Goal: Task Accomplishment & Management: Complete application form

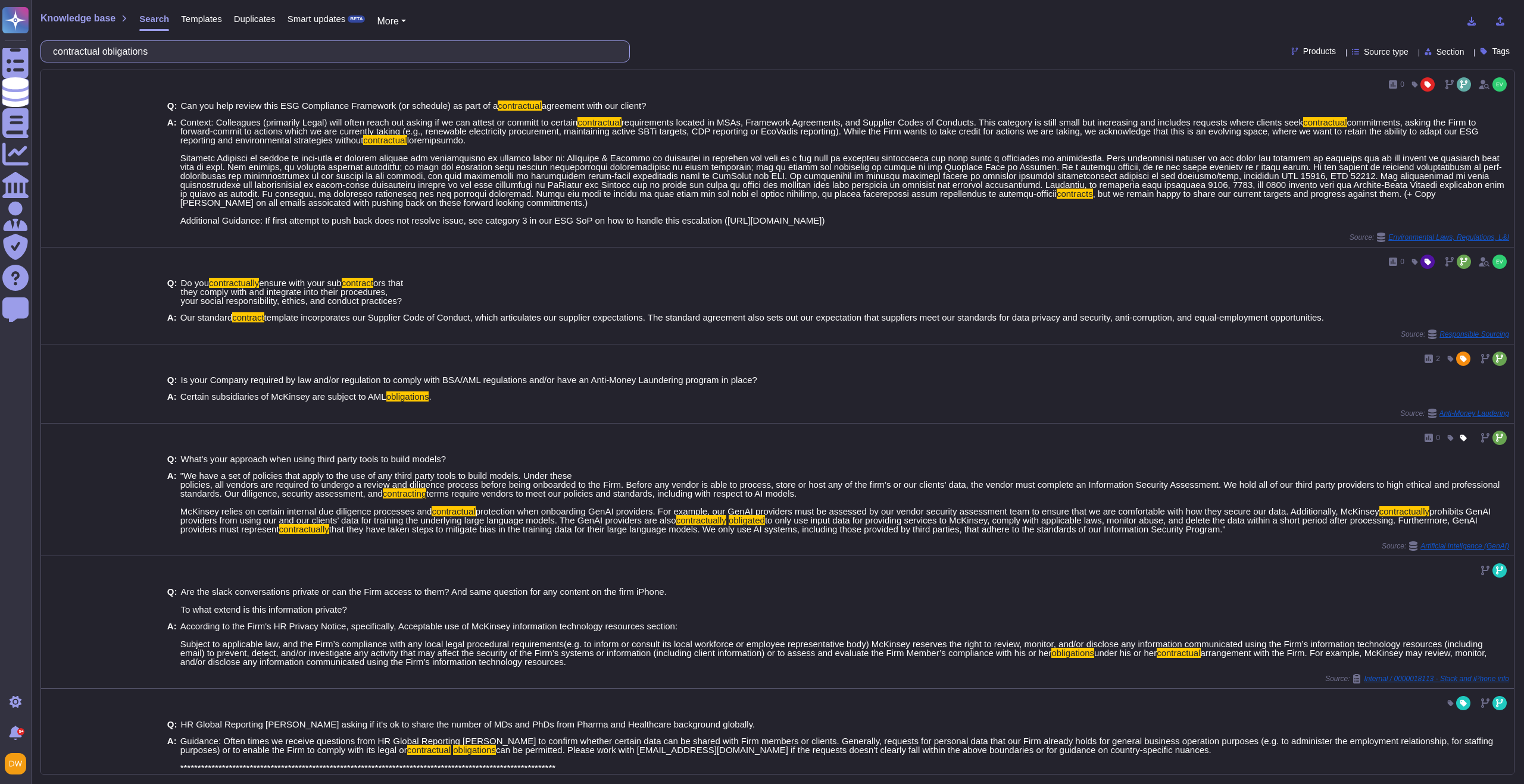
scroll to position [605, 0]
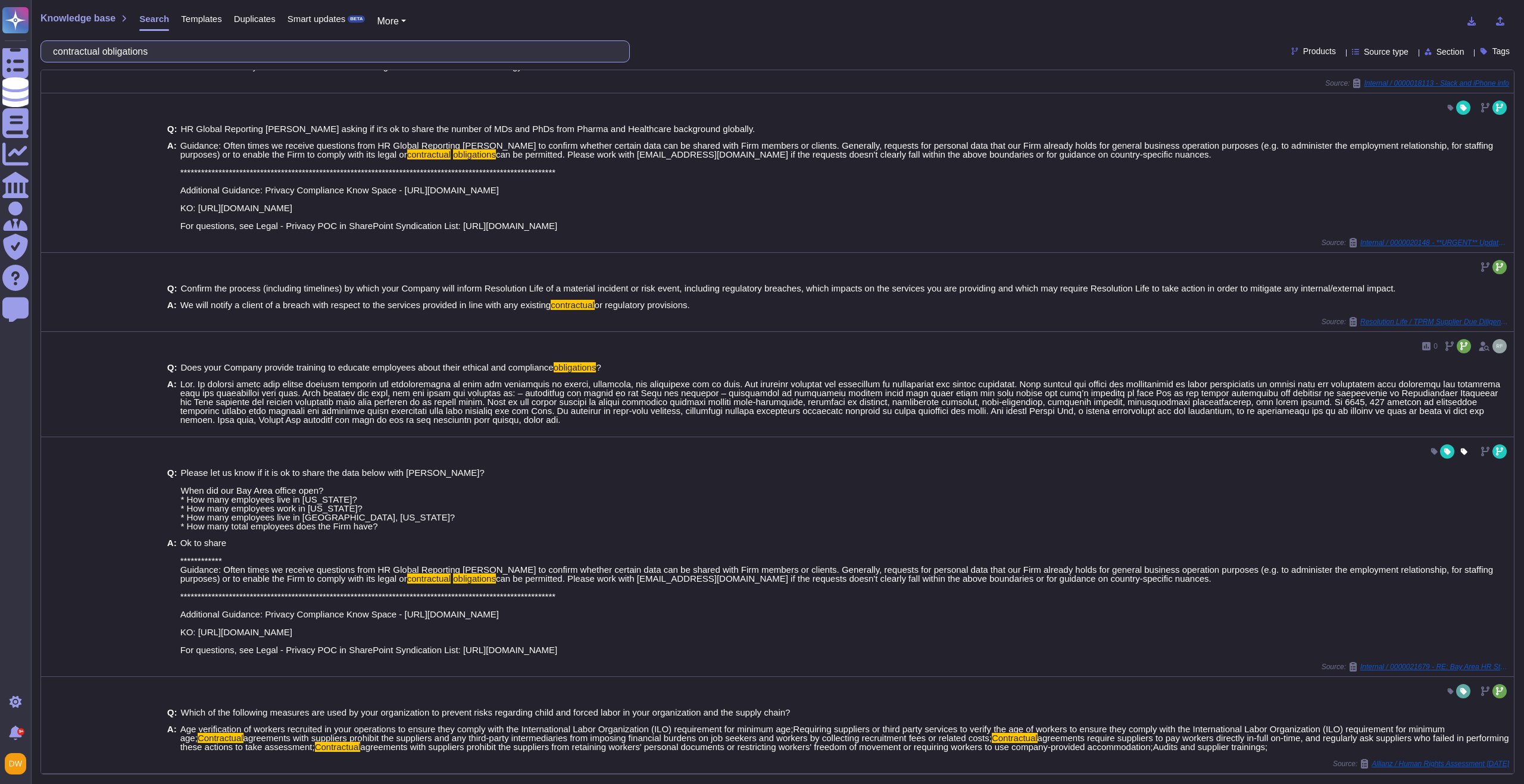
click at [279, 51] on input "contractual obligations" at bounding box center [332, 52] width 570 height 21
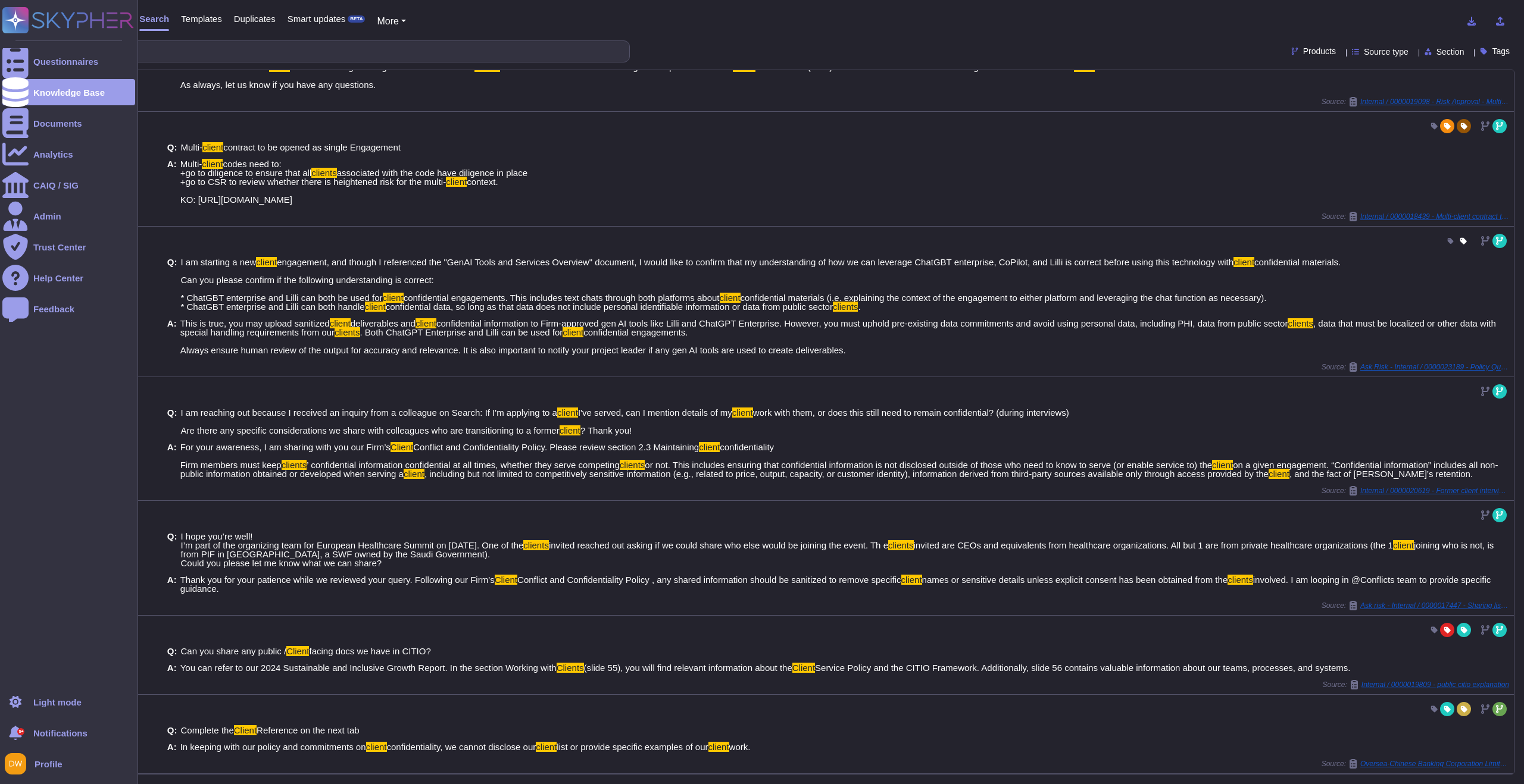
scroll to position [0, 0]
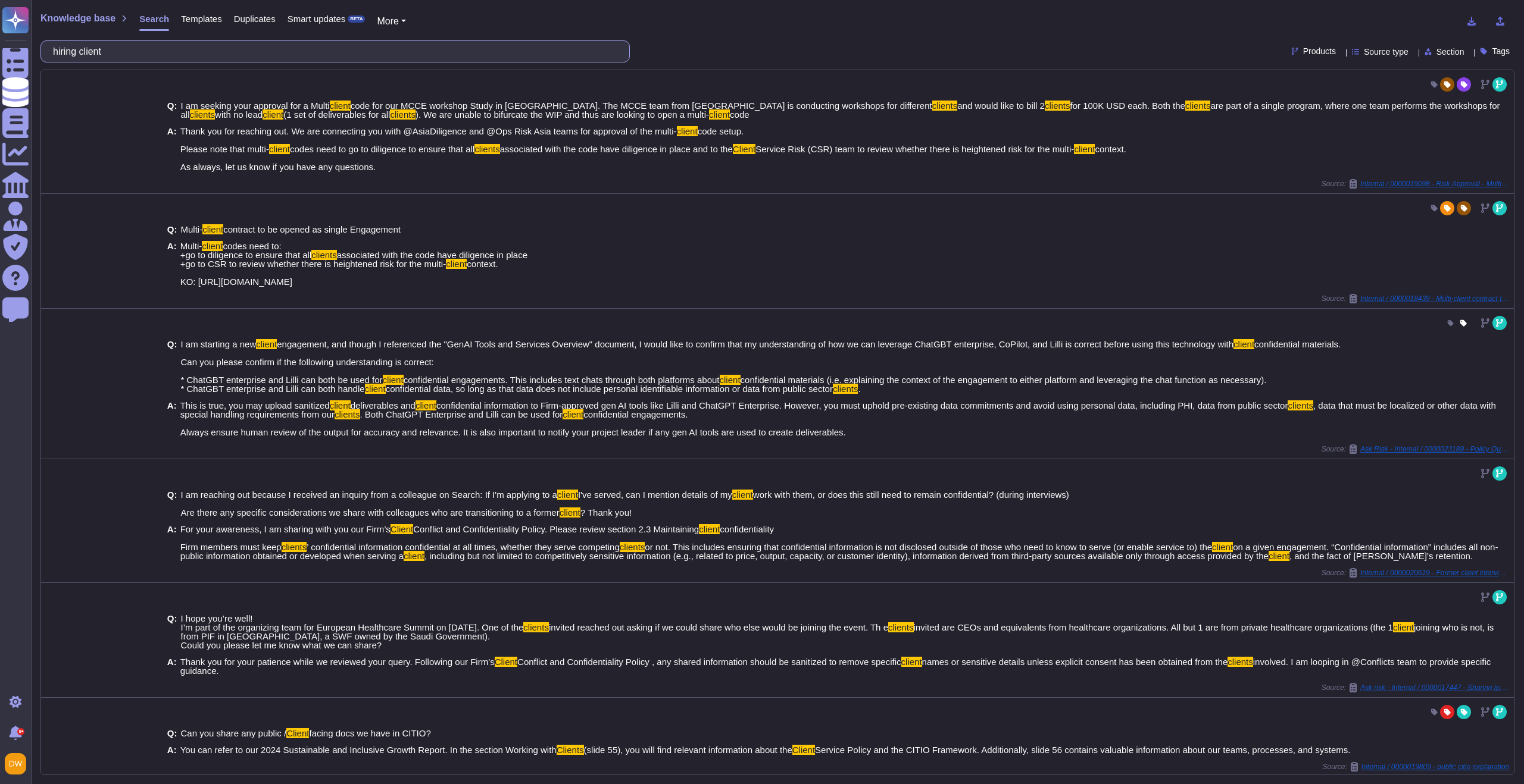
click at [116, 55] on input "hiring client" at bounding box center [332, 52] width 570 height 21
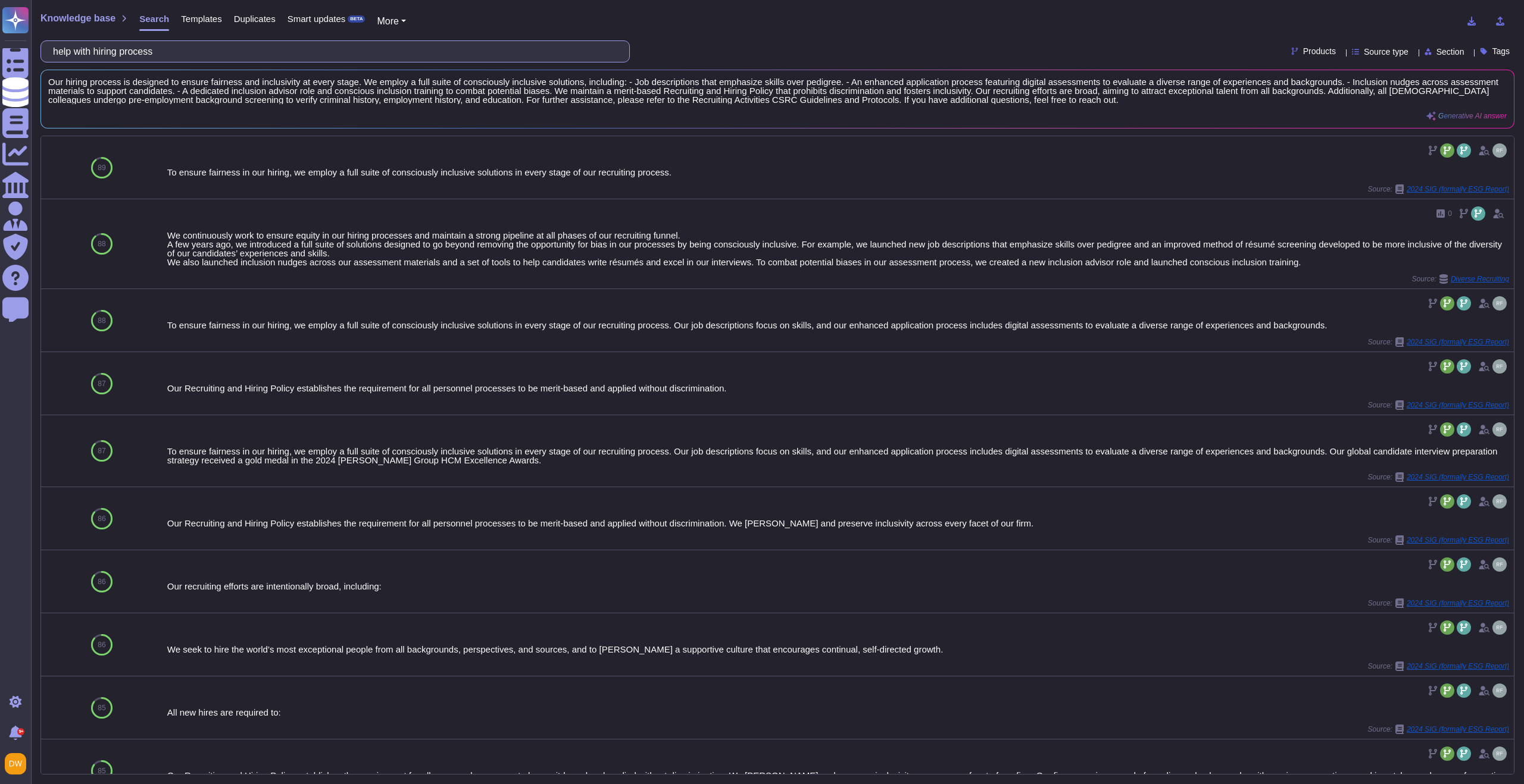
click at [155, 56] on input "help with hiring process" at bounding box center [332, 52] width 570 height 21
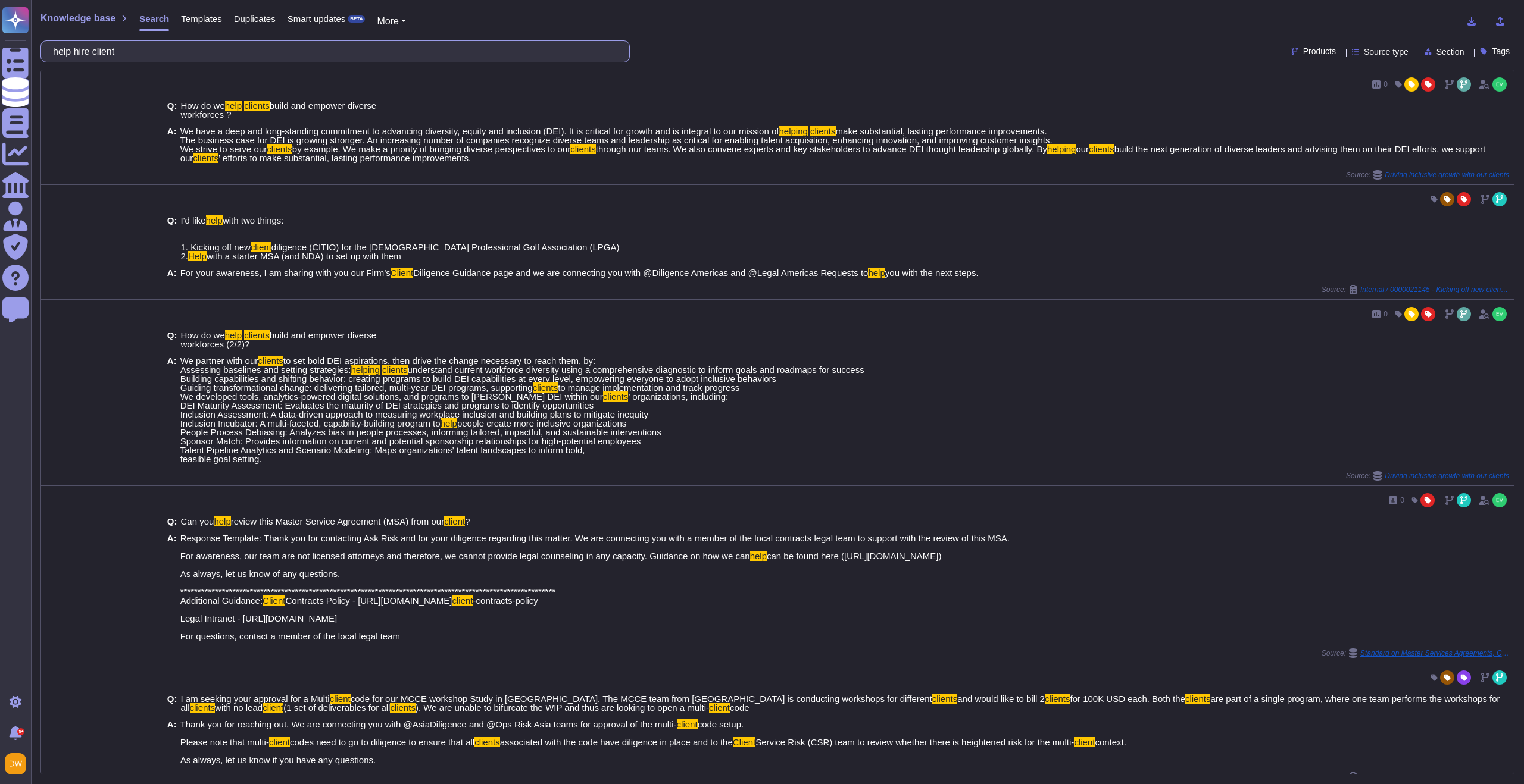
click at [96, 51] on input "help hire client" at bounding box center [332, 52] width 570 height 21
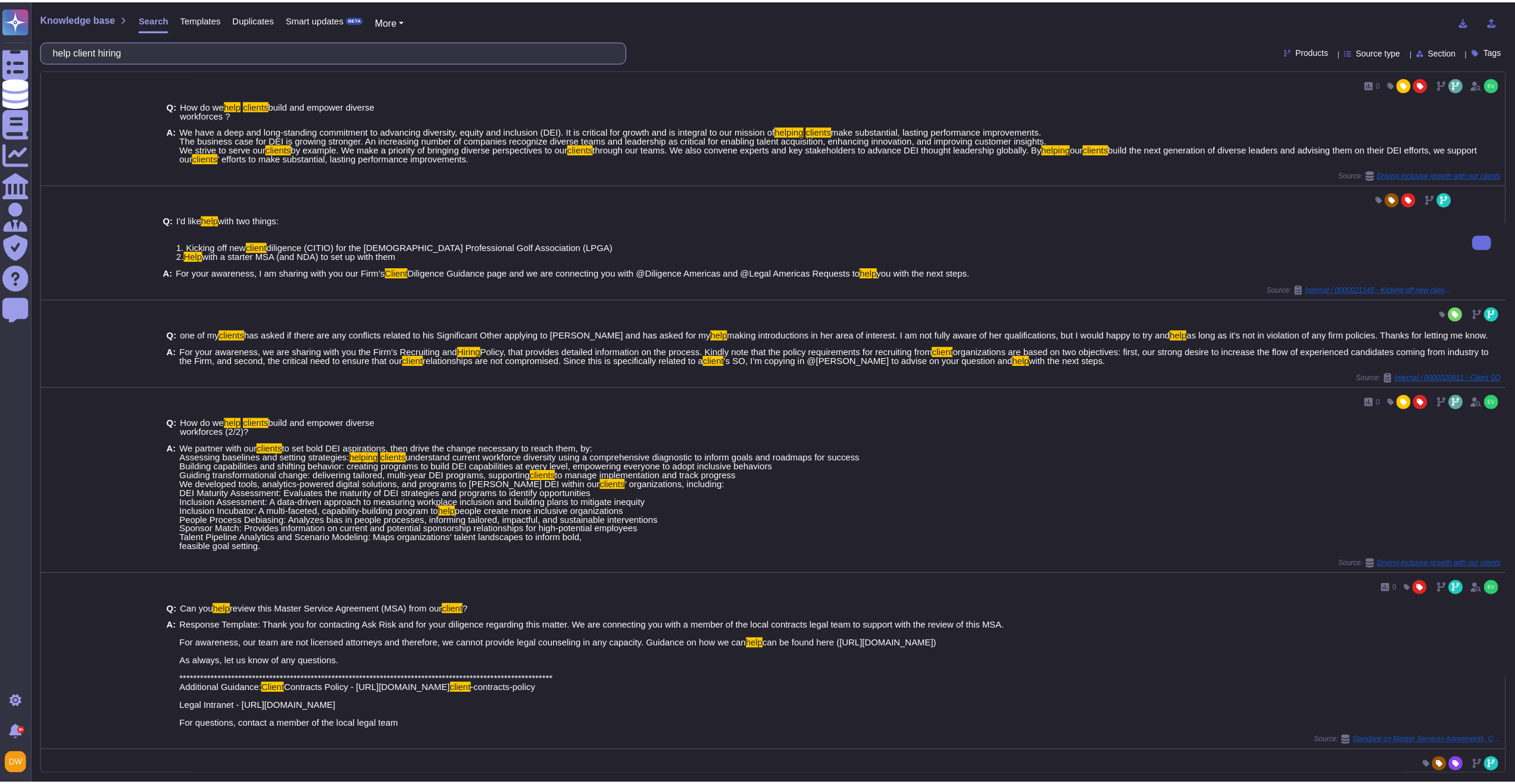
scroll to position [466, 0]
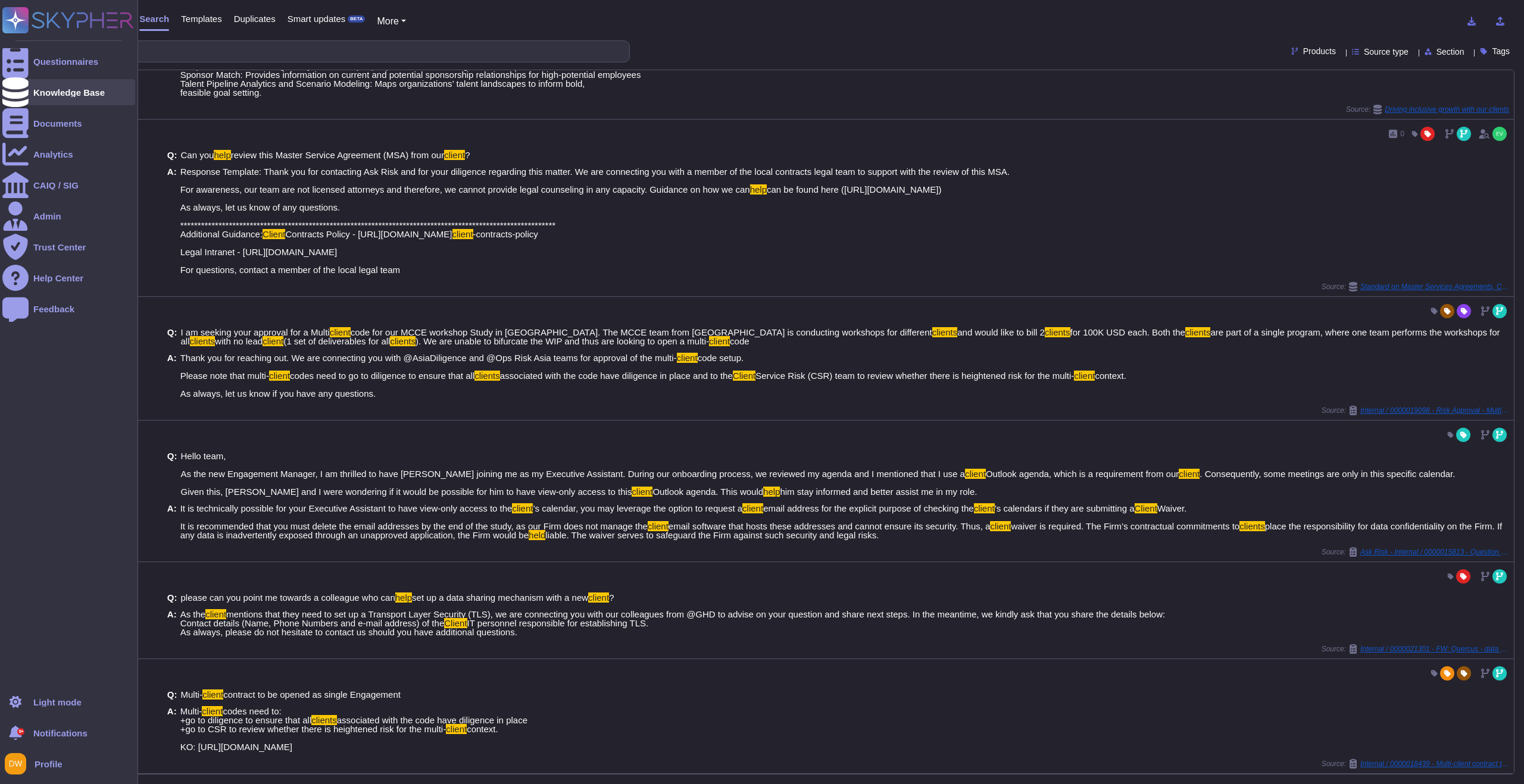
type input "help client hiring"
click at [88, 89] on div "Knowledge Base" at bounding box center [69, 91] width 72 height 8
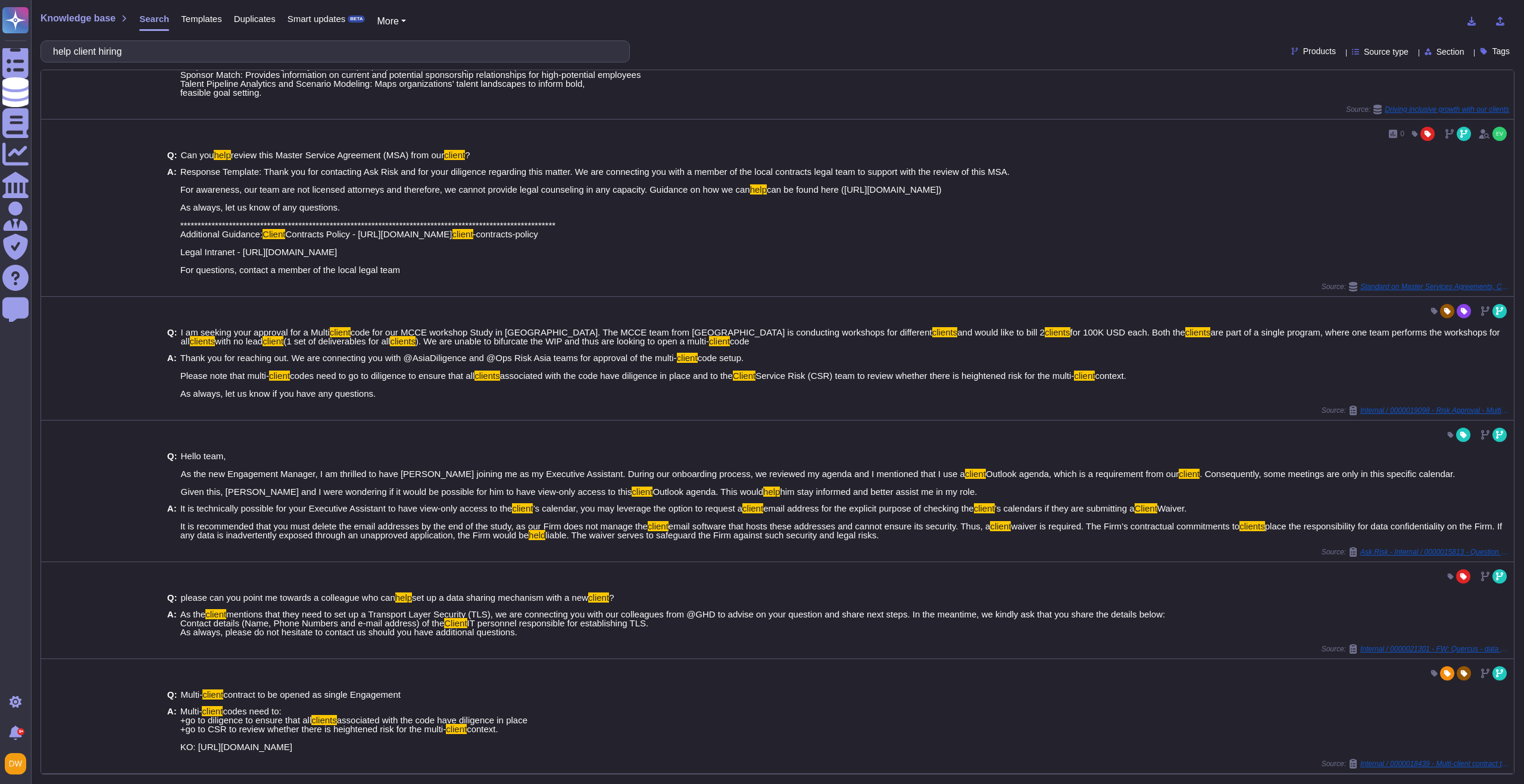
click at [208, 19] on span "Templates" at bounding box center [201, 18] width 41 height 8
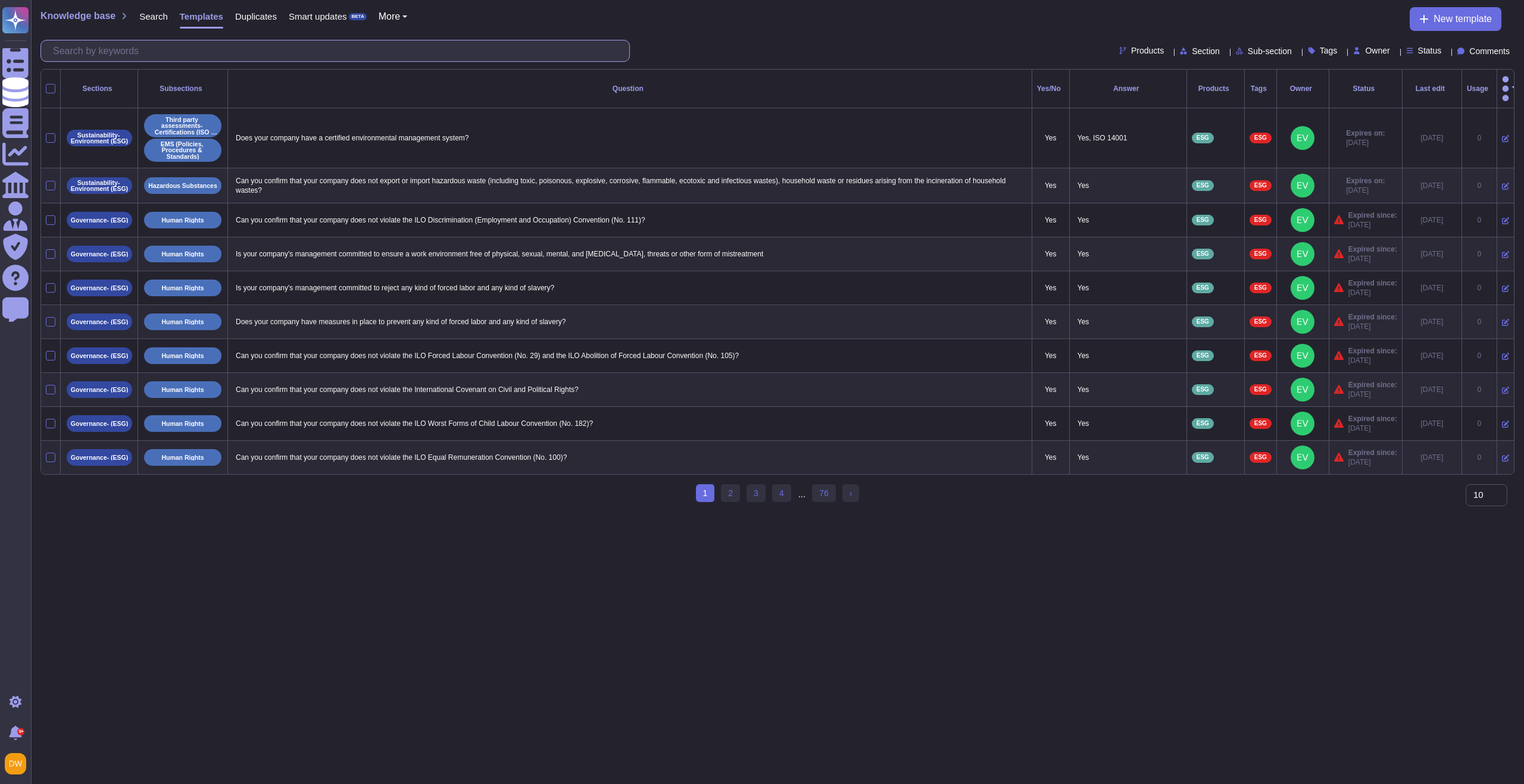
click at [377, 56] on input "text" at bounding box center [338, 51] width 582 height 21
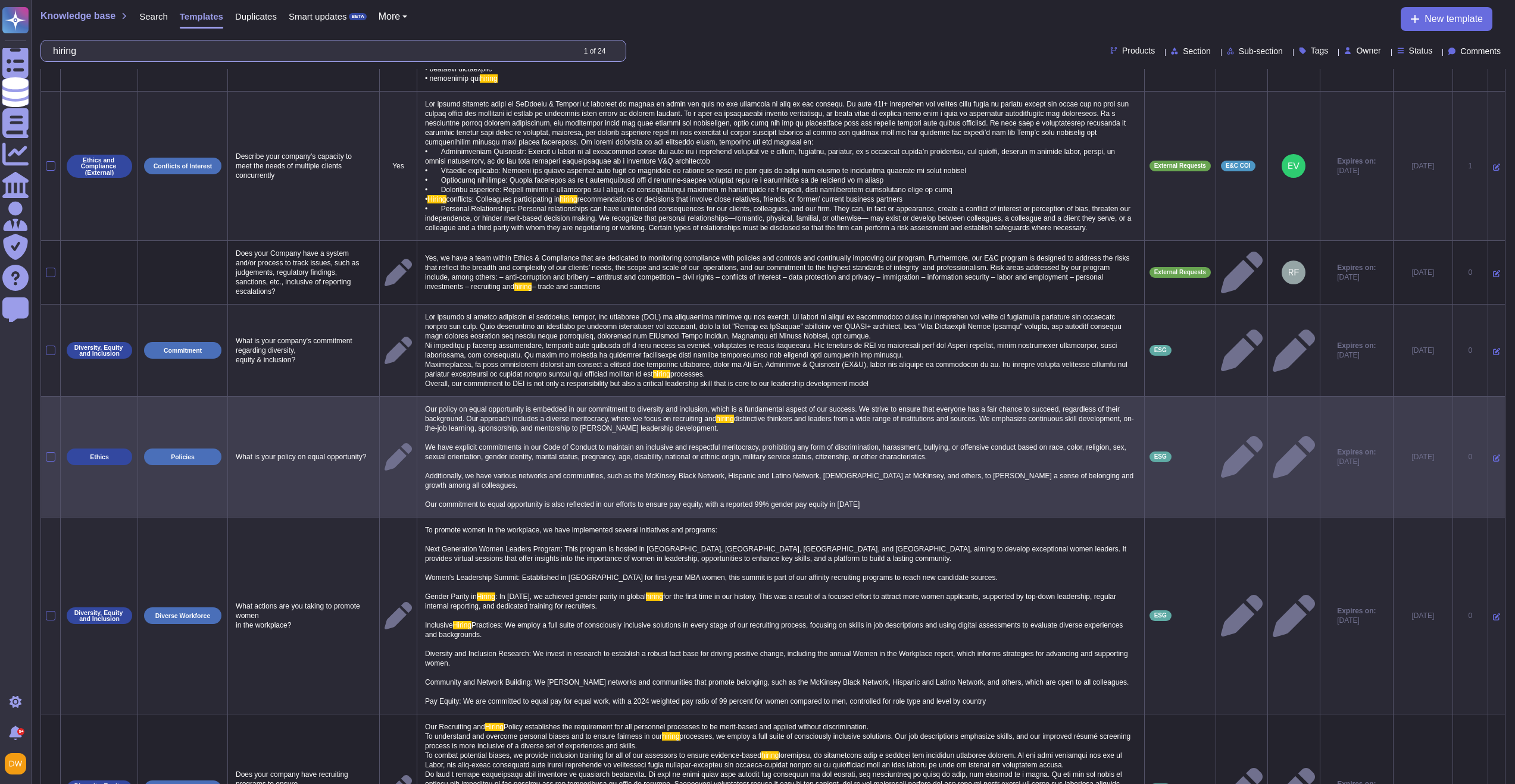
scroll to position [279, 0]
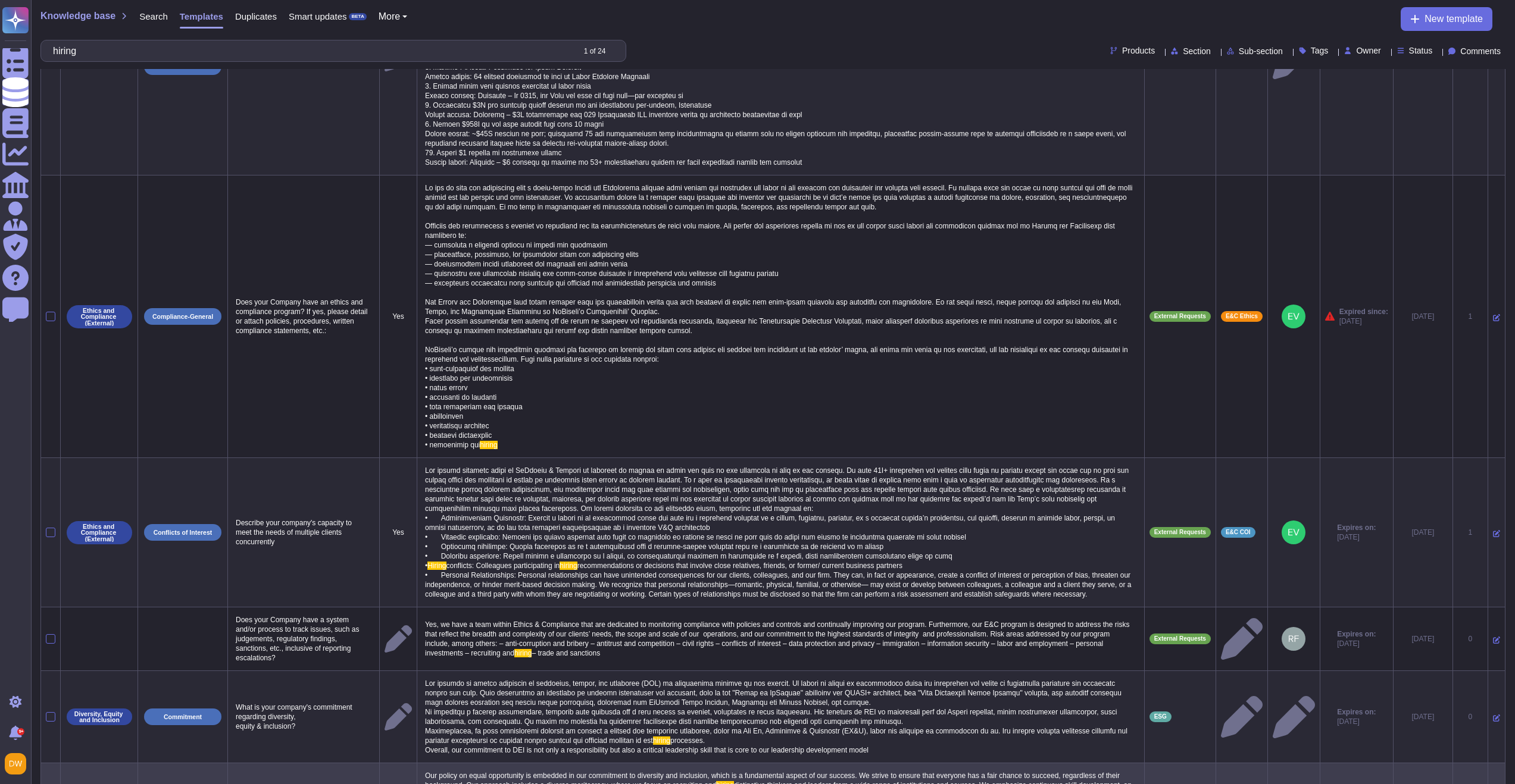
type input "hiring"
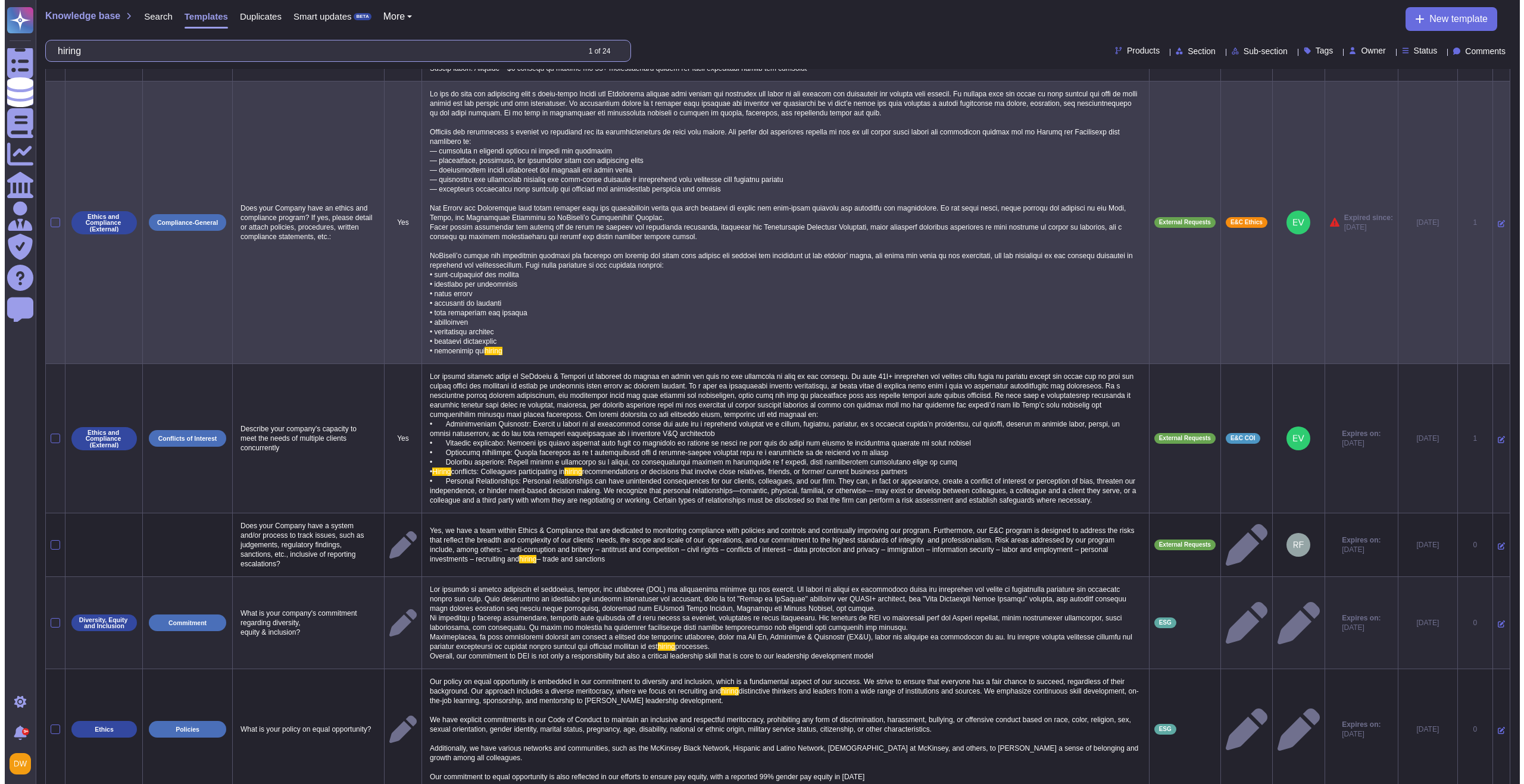
scroll to position [0, 0]
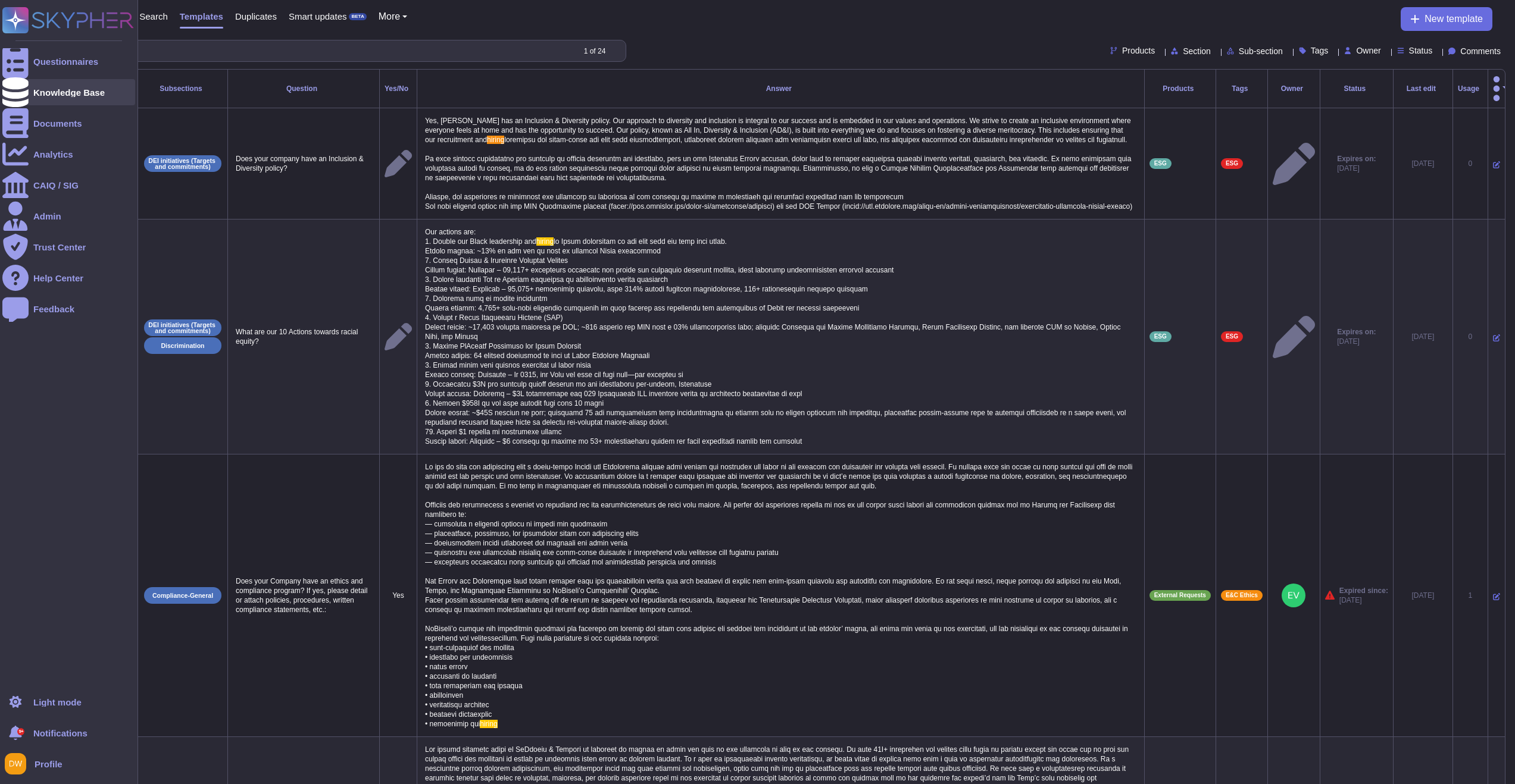
click at [87, 88] on div "Knowledge Base" at bounding box center [69, 91] width 72 height 8
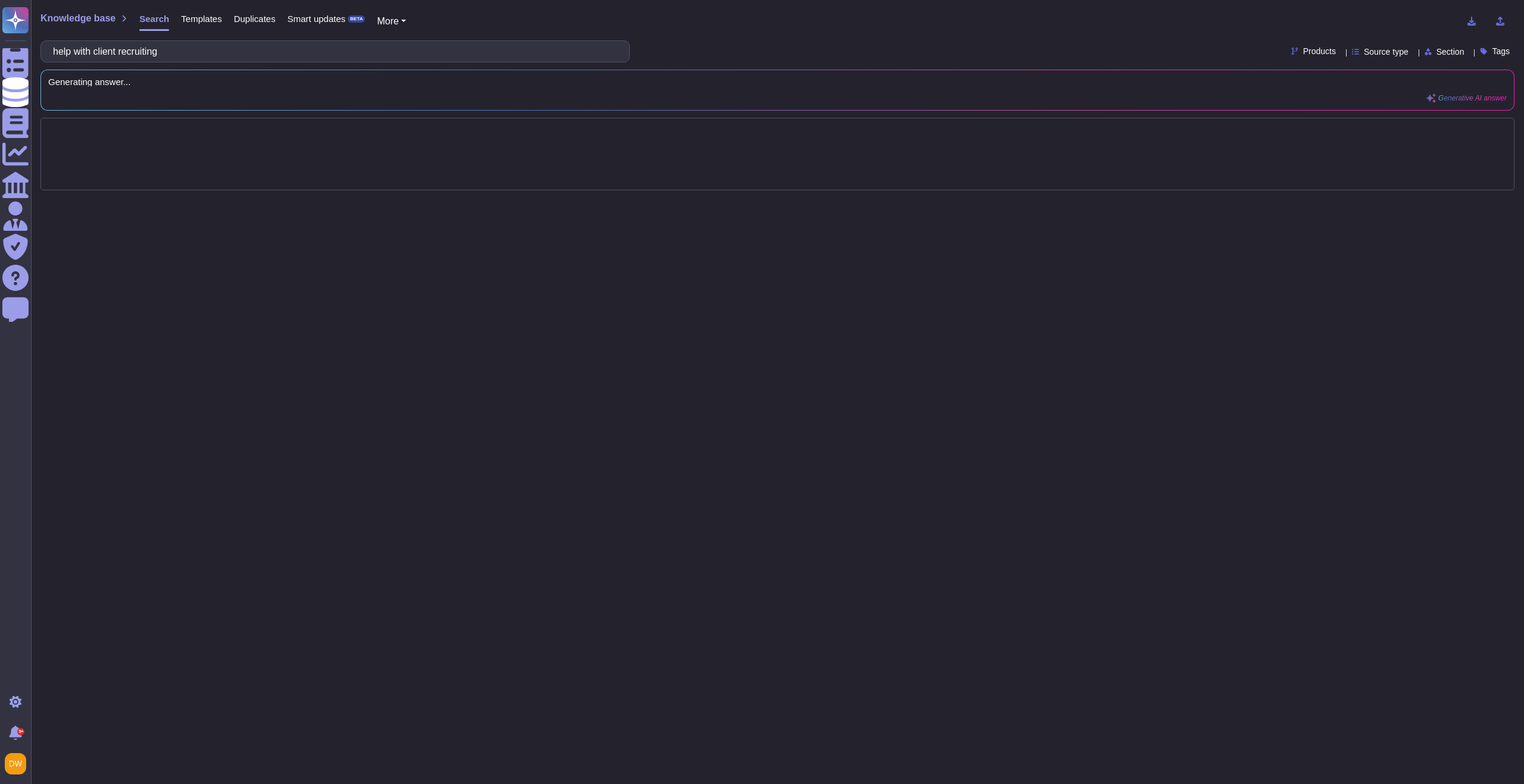
type input "help with client recruiting"
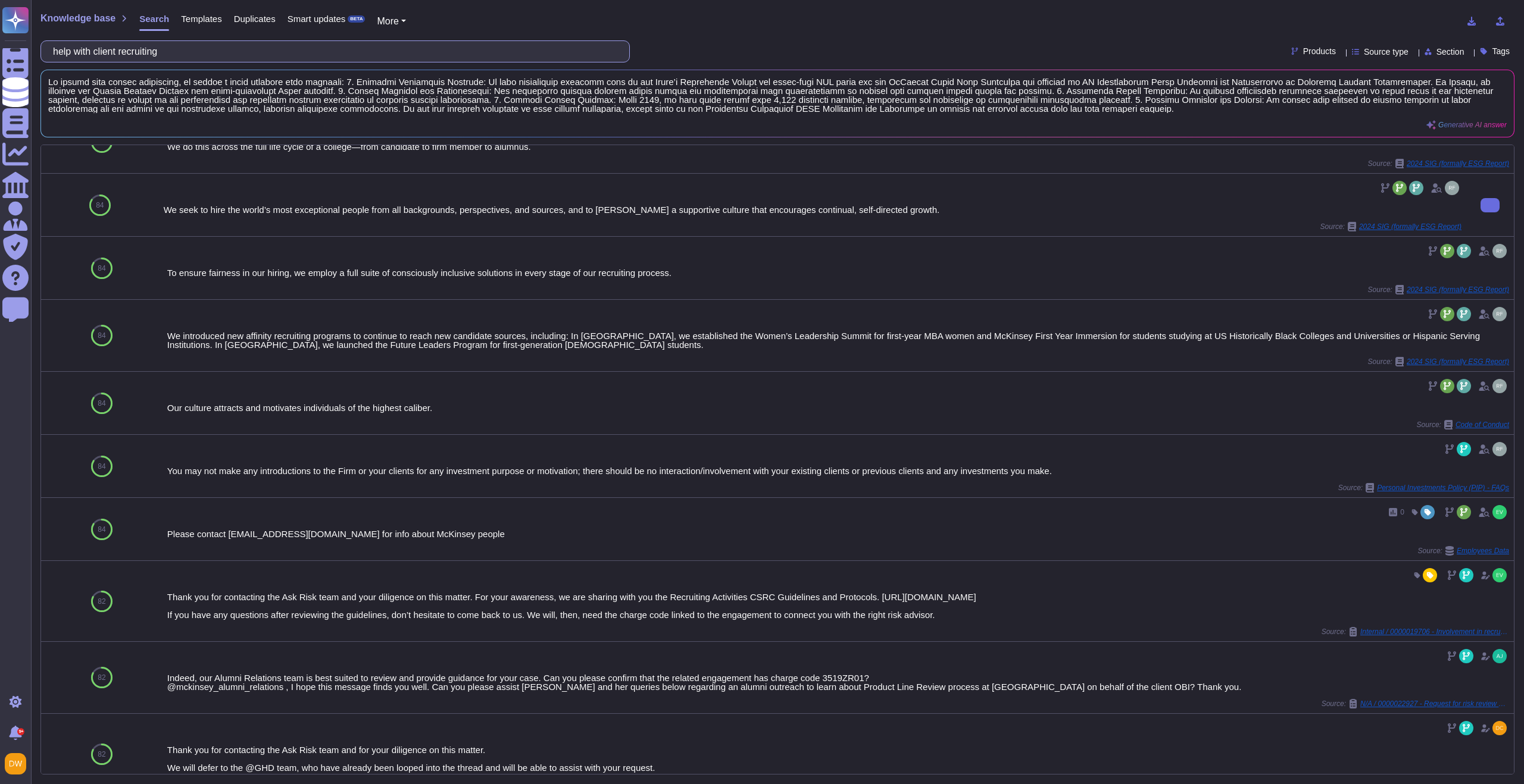
scroll to position [420, 0]
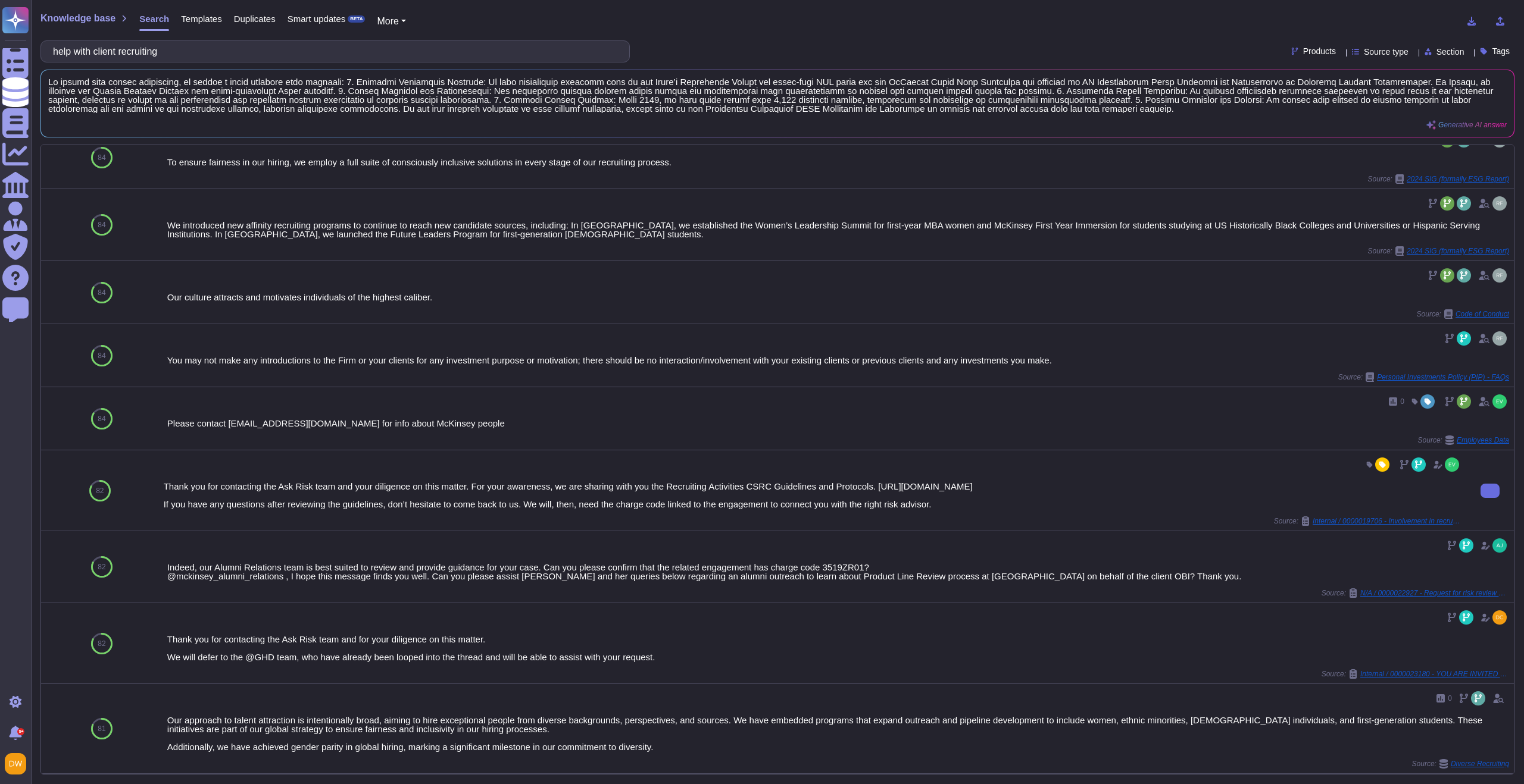
click at [849, 483] on div "Thank you for contacting the Ask Risk team and your diligence on this matter. F…" at bounding box center [812, 495] width 1298 height 26
drag, startPoint x: 680, startPoint y: 477, endPoint x: 889, endPoint y: 481, distance: 209.0
click at [889, 482] on div "Thank you for contacting the Ask Risk team and your diligence on this matter. F…" at bounding box center [812, 495] width 1298 height 26
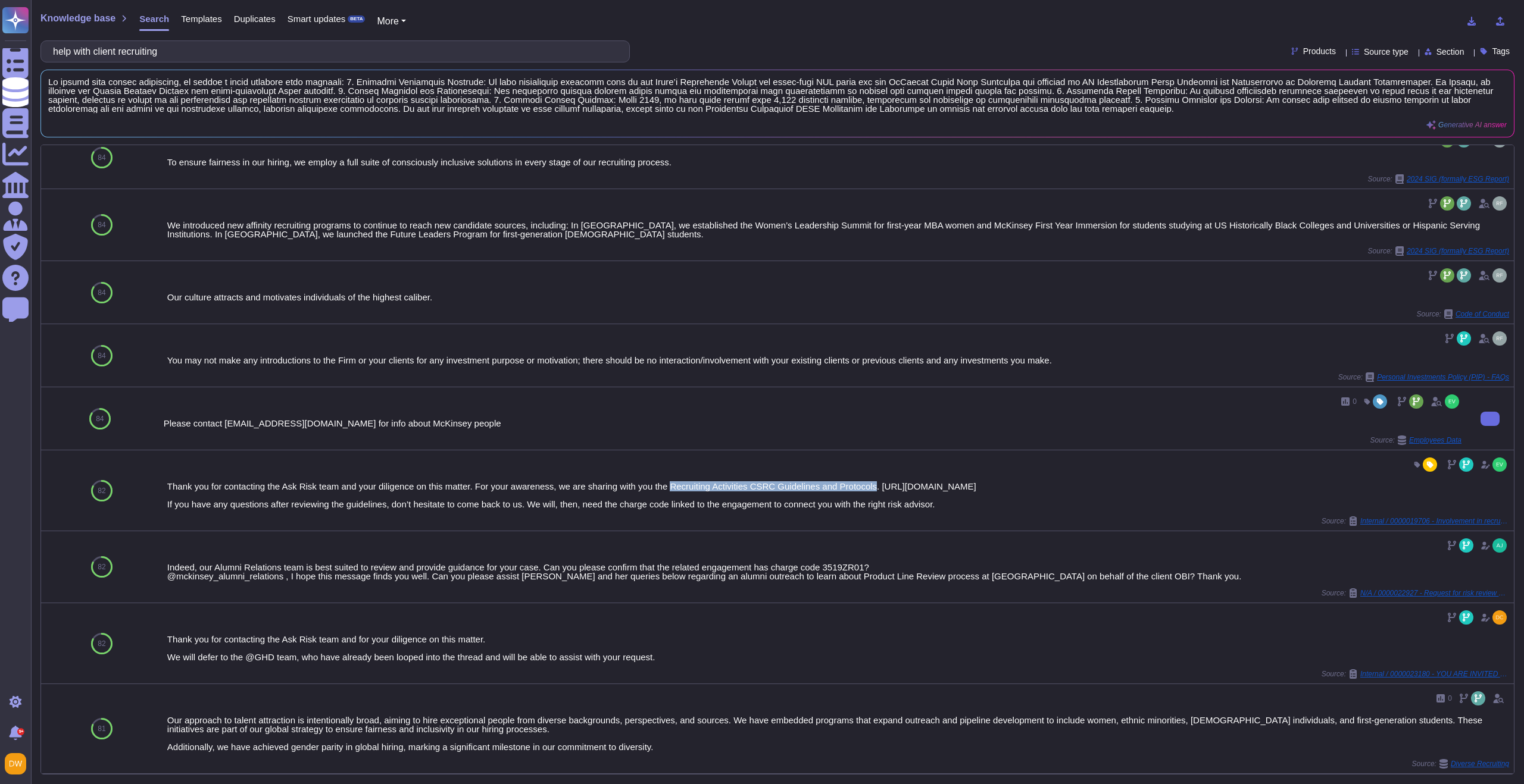
copy div "Recruiting Activities CSRC Guidelines and Protocols"
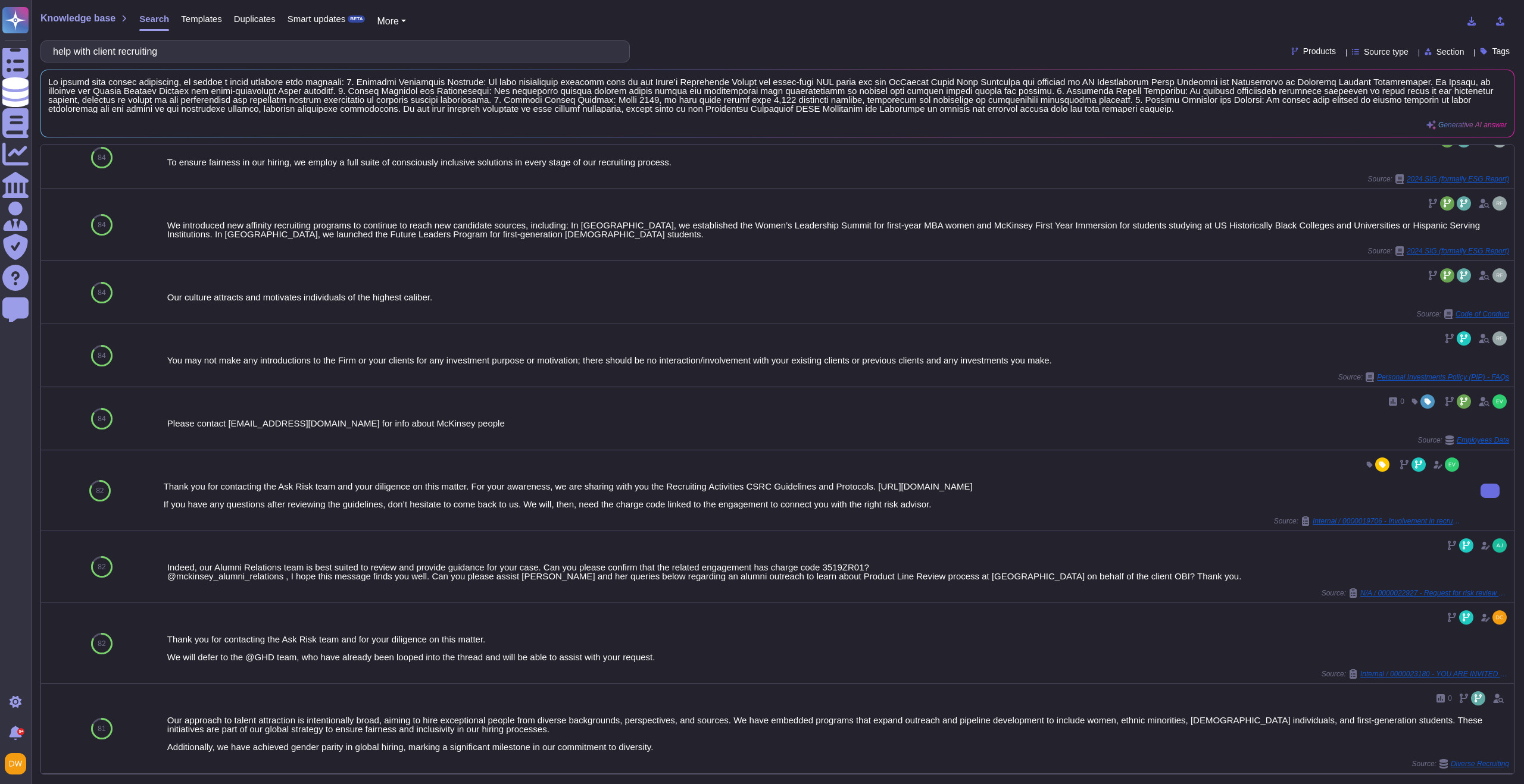
click at [950, 467] on div "Thank you for contacting the Ask Risk team and your diligence on this matter. F…" at bounding box center [812, 490] width 1298 height 71
drag, startPoint x: 893, startPoint y: 475, endPoint x: 1264, endPoint y: 476, distance: 371.0
click at [1264, 482] on div "Thank you for contacting the Ask Risk team and your diligence on this matter. F…" at bounding box center [812, 495] width 1298 height 26
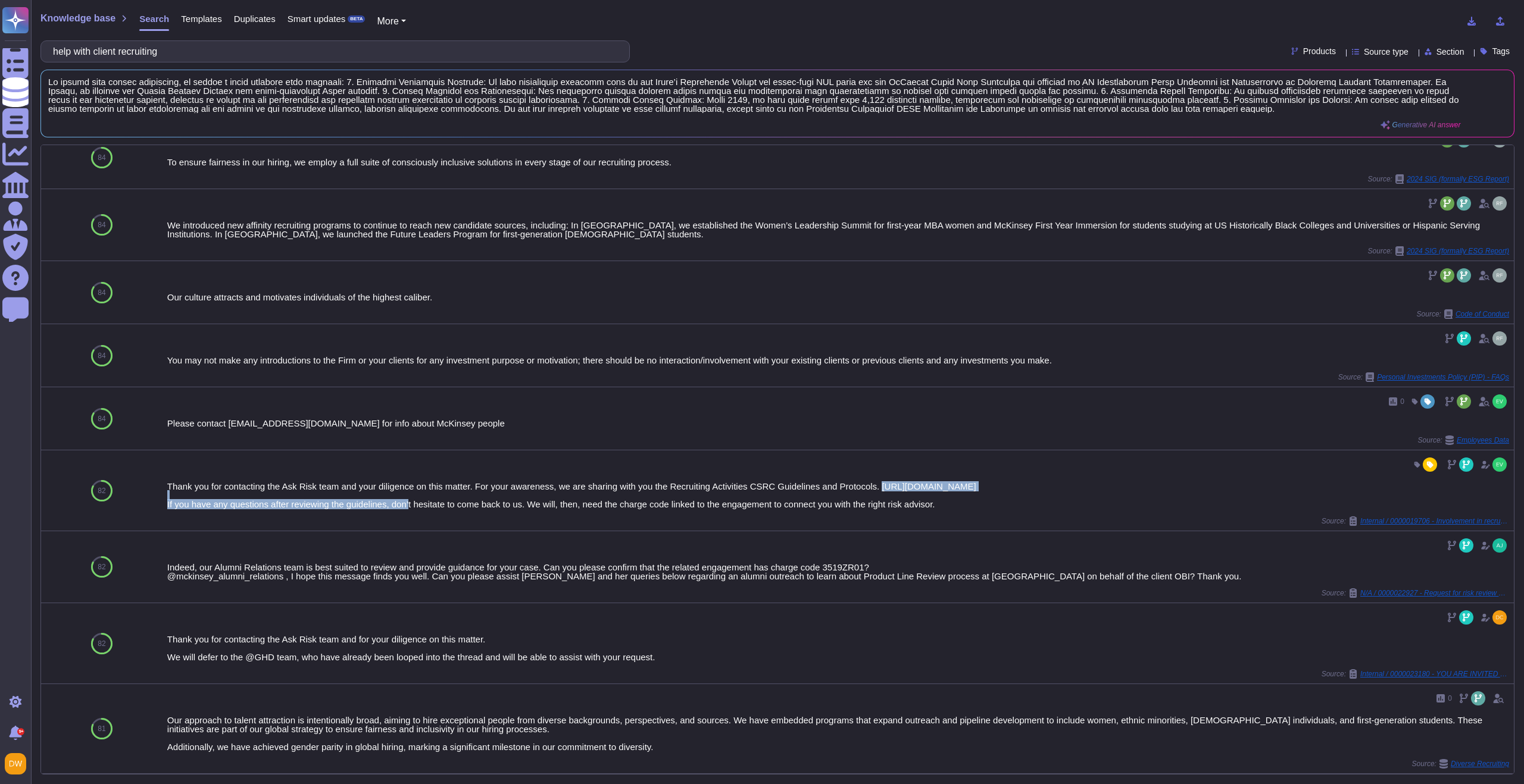
copy div "https://mckinsey.ent.box.com/notes/550345124241?s=21filroyxwwp7l7kjmnmdltuol2xj…"
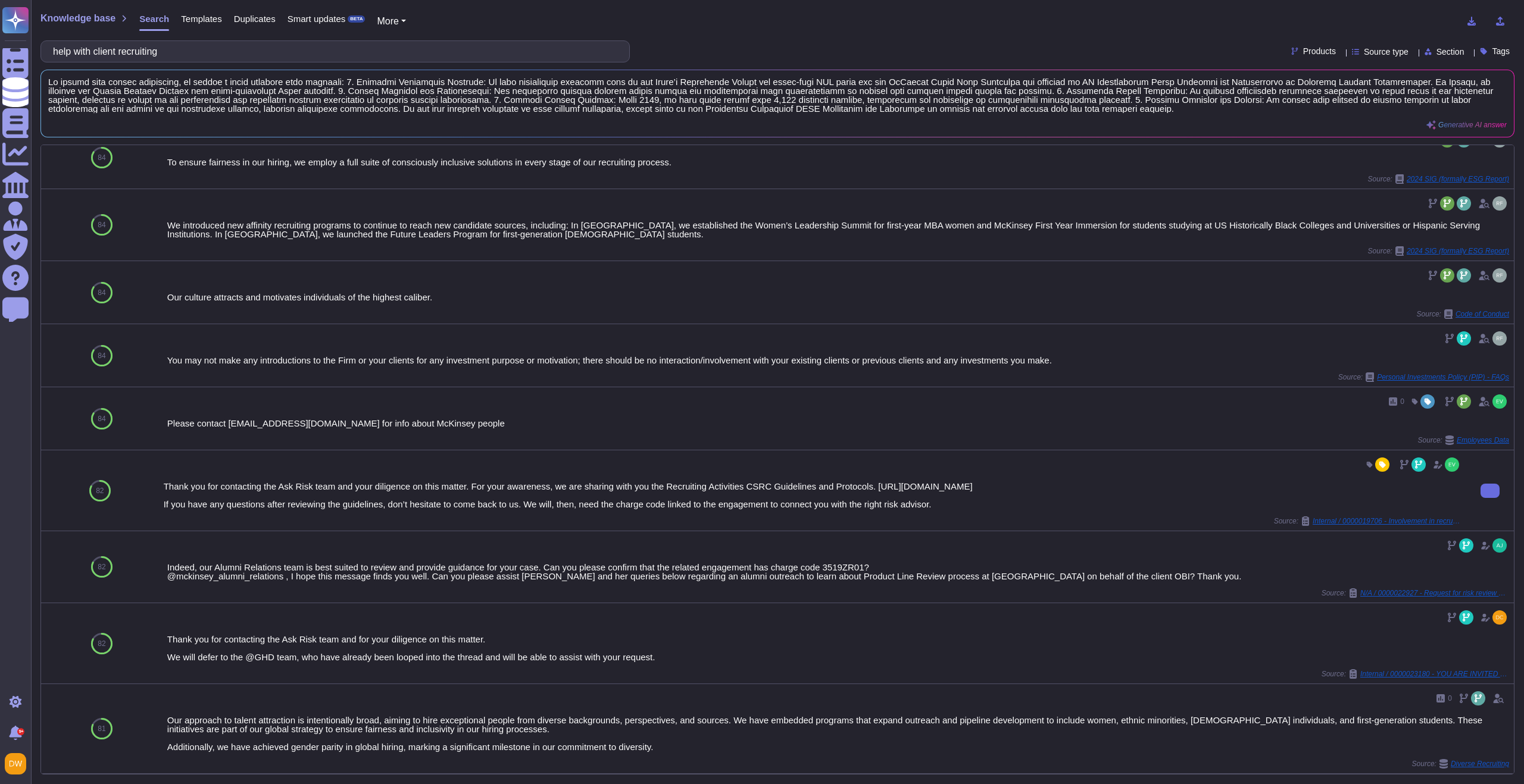
click at [775, 485] on div "Thank you for contacting the Ask Risk team and your diligence on this matter. F…" at bounding box center [812, 495] width 1298 height 26
click at [1327, 517] on span "Internal / 0000019706 - Involvement in recruitment & hiring for clients" at bounding box center [1386, 521] width 149 height 8
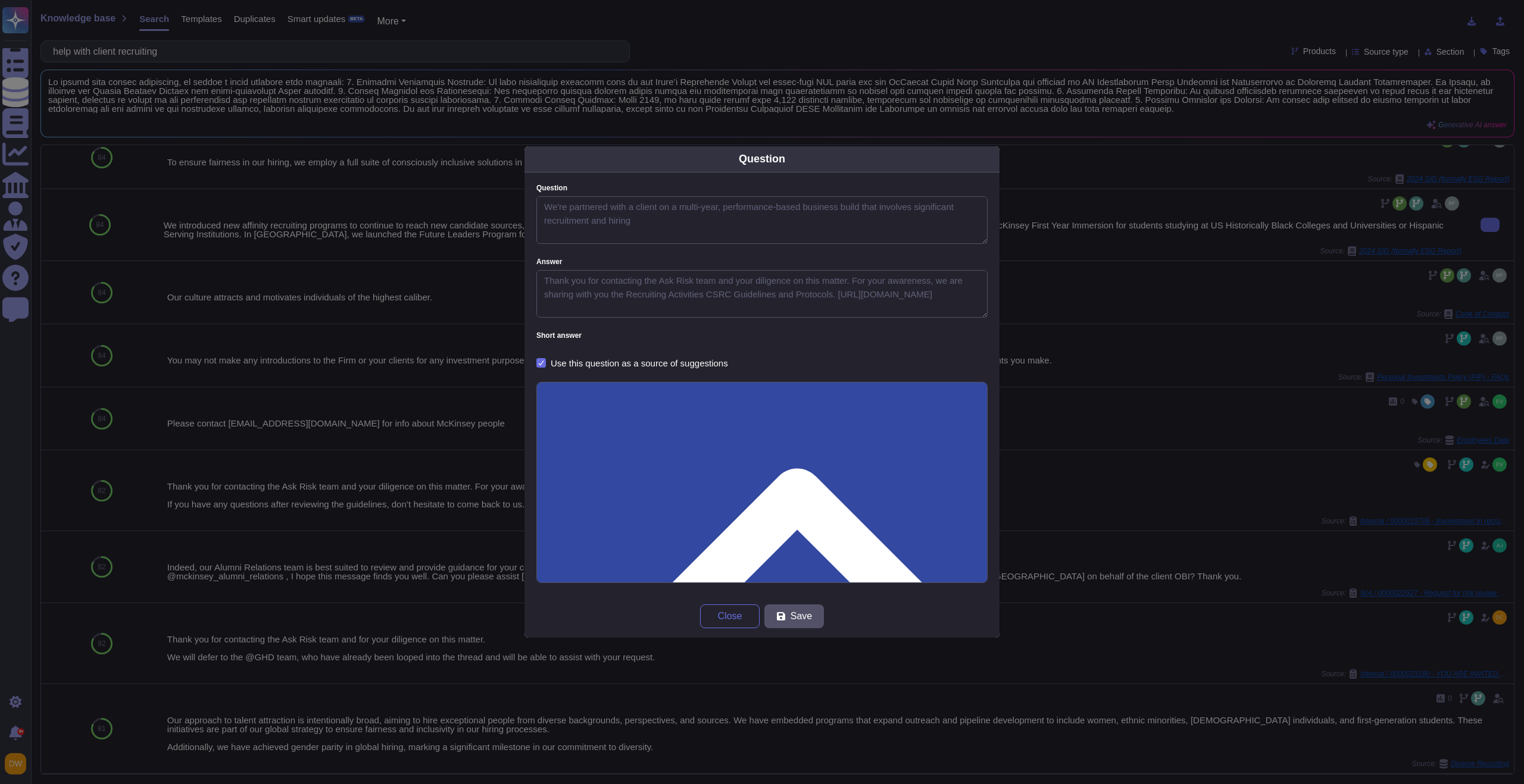
type textarea "We're partnered with a client on a multi-year, performance-based business build…"
type textarea "Thank you for contacting the Ask Risk team and your diligence on this matter. F…"
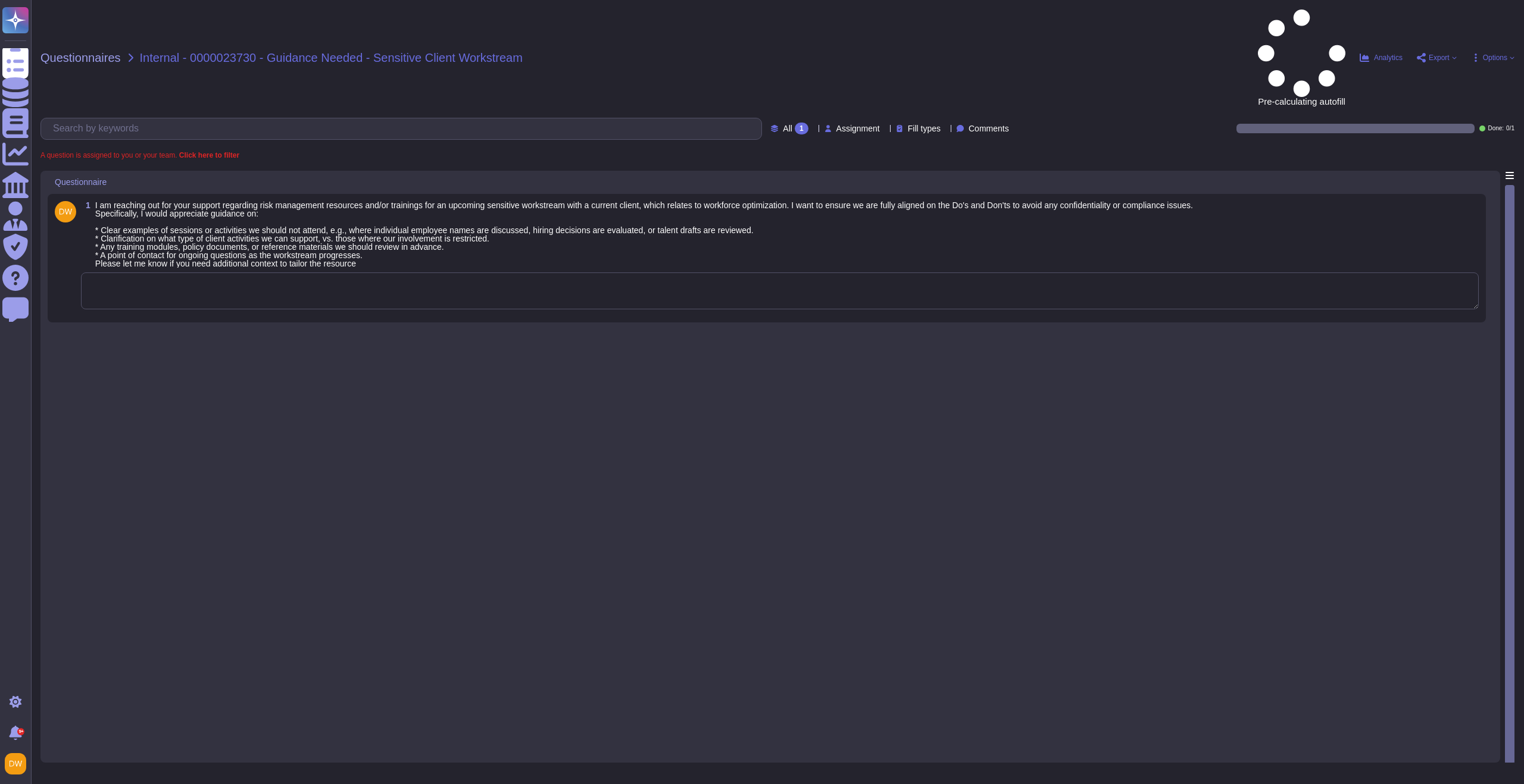
click at [340, 272] on textarea at bounding box center [779, 290] width 1398 height 37
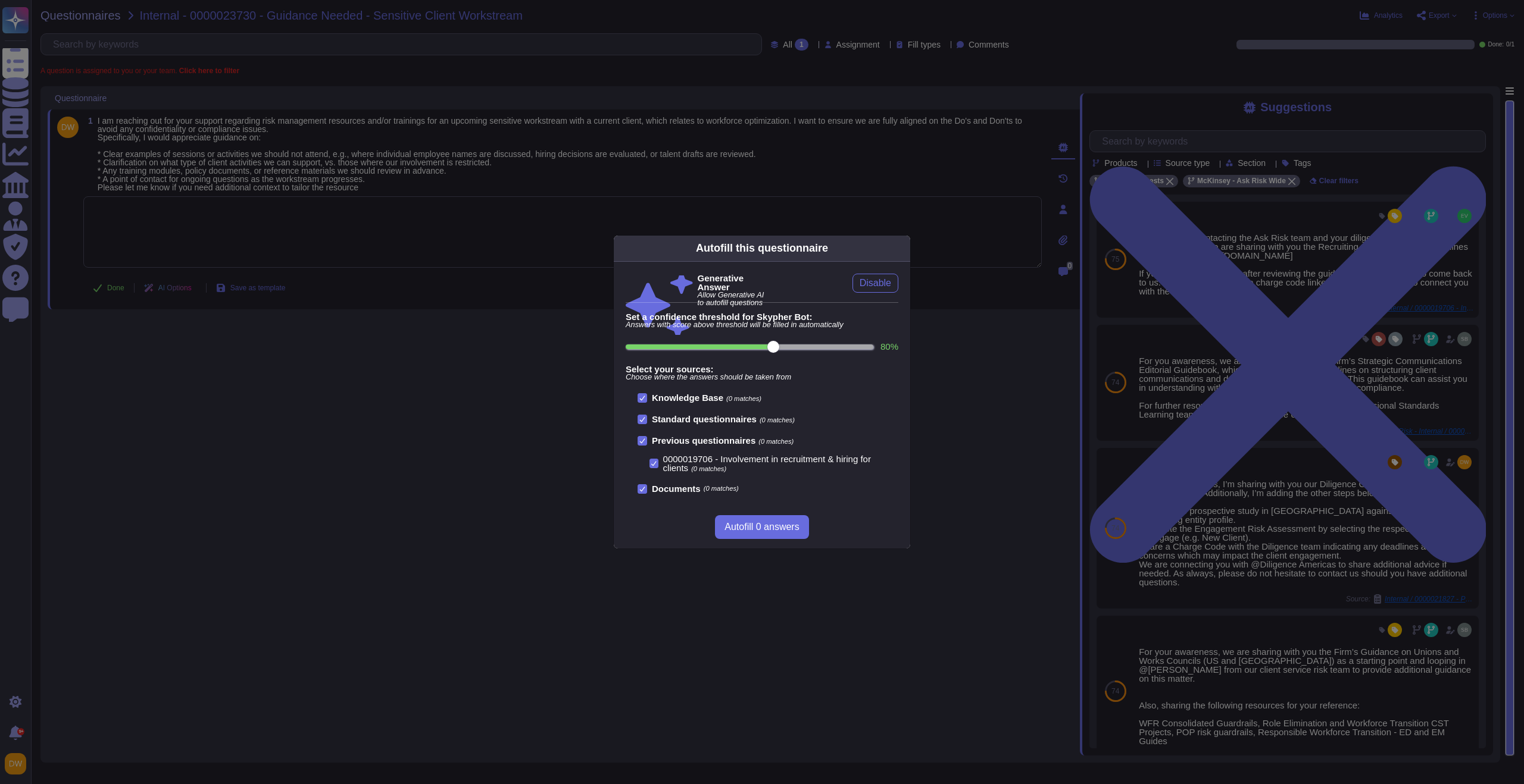
click at [895, 259] on div "Autofill this questionnaire" at bounding box center [762, 249] width 296 height 26
click at [903, 286] on icon at bounding box center [1017, 400] width 228 height 228
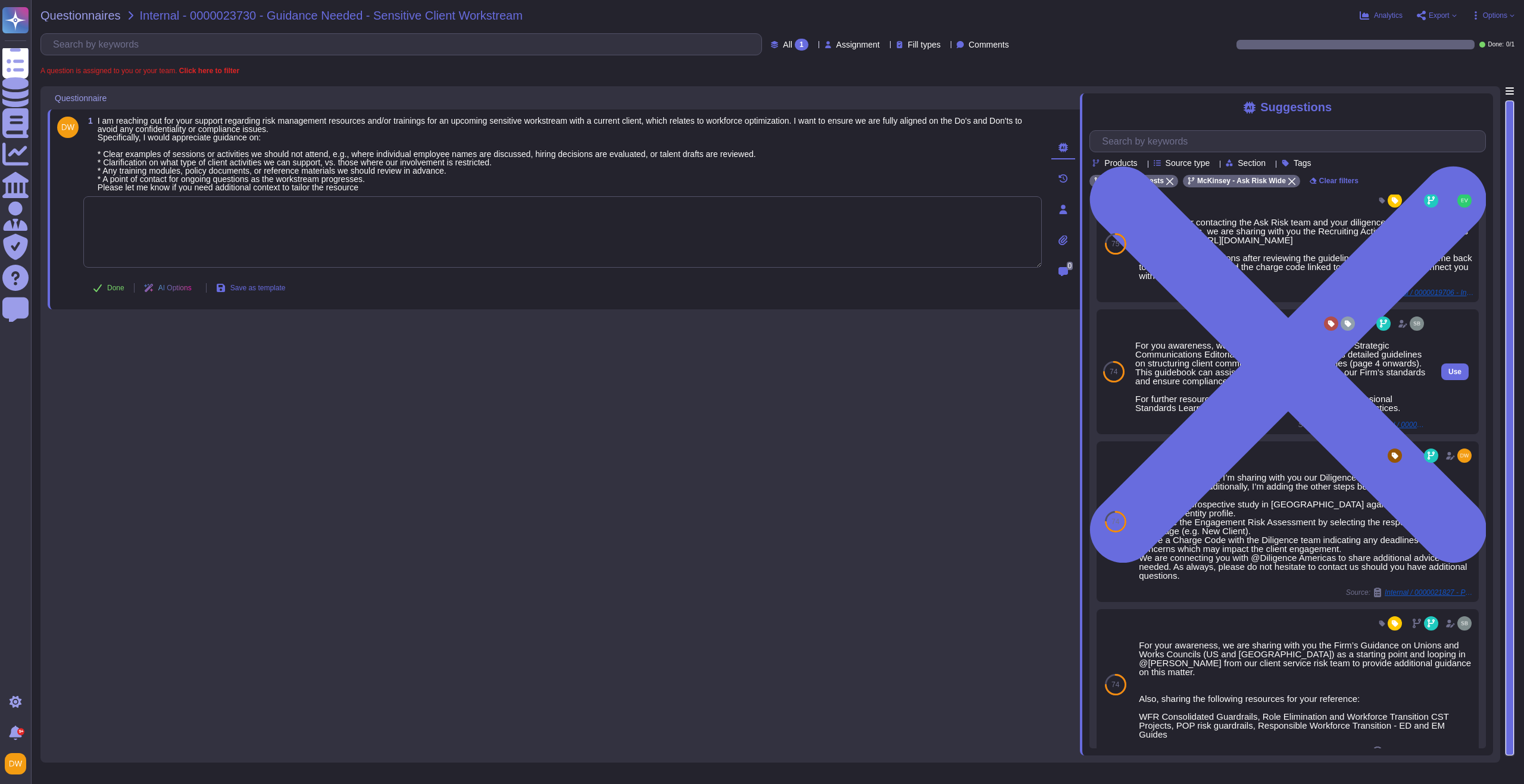
scroll to position [193, 0]
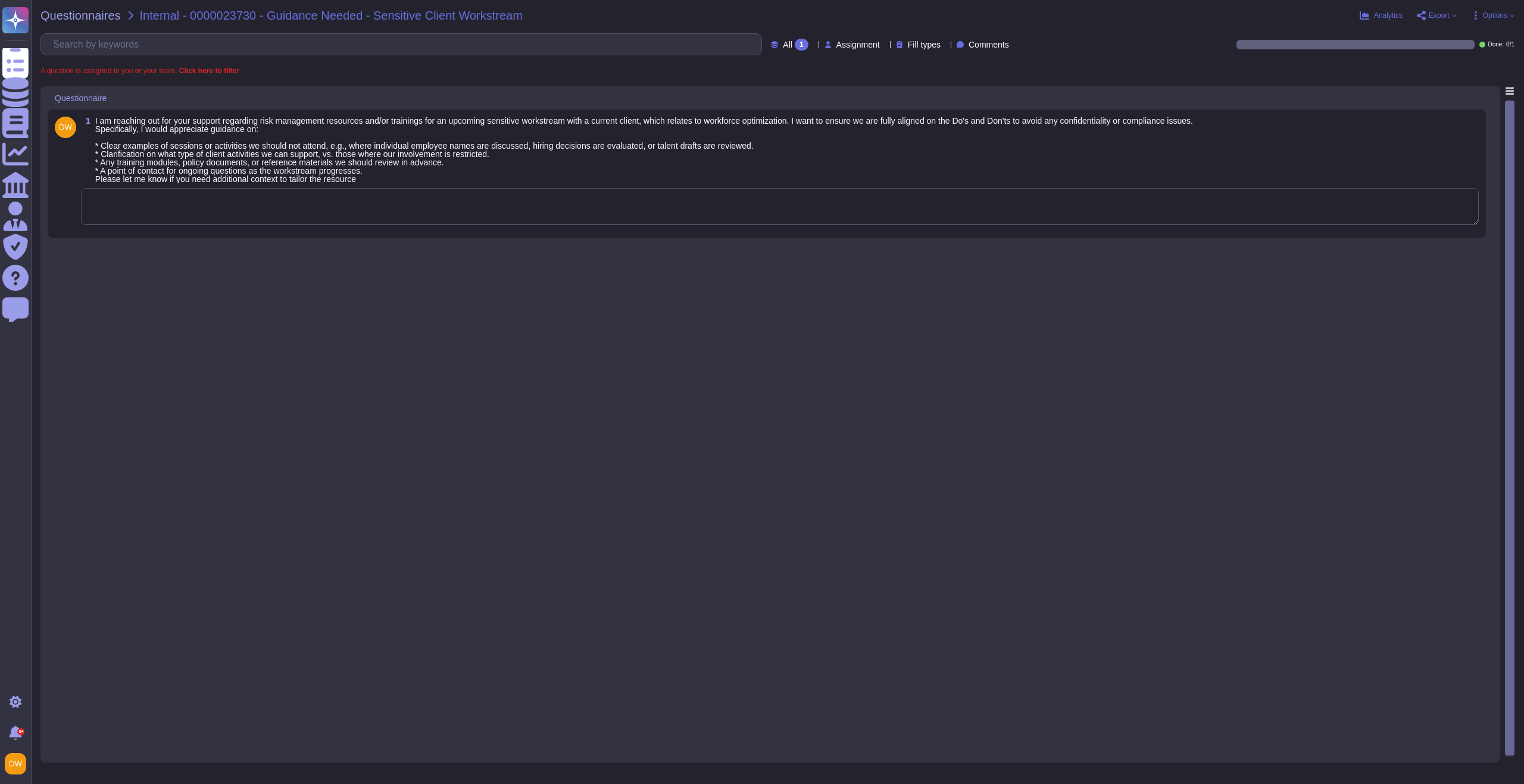
click at [356, 194] on textarea at bounding box center [779, 206] width 1398 height 37
click at [320, 216] on textarea at bounding box center [779, 206] width 1398 height 37
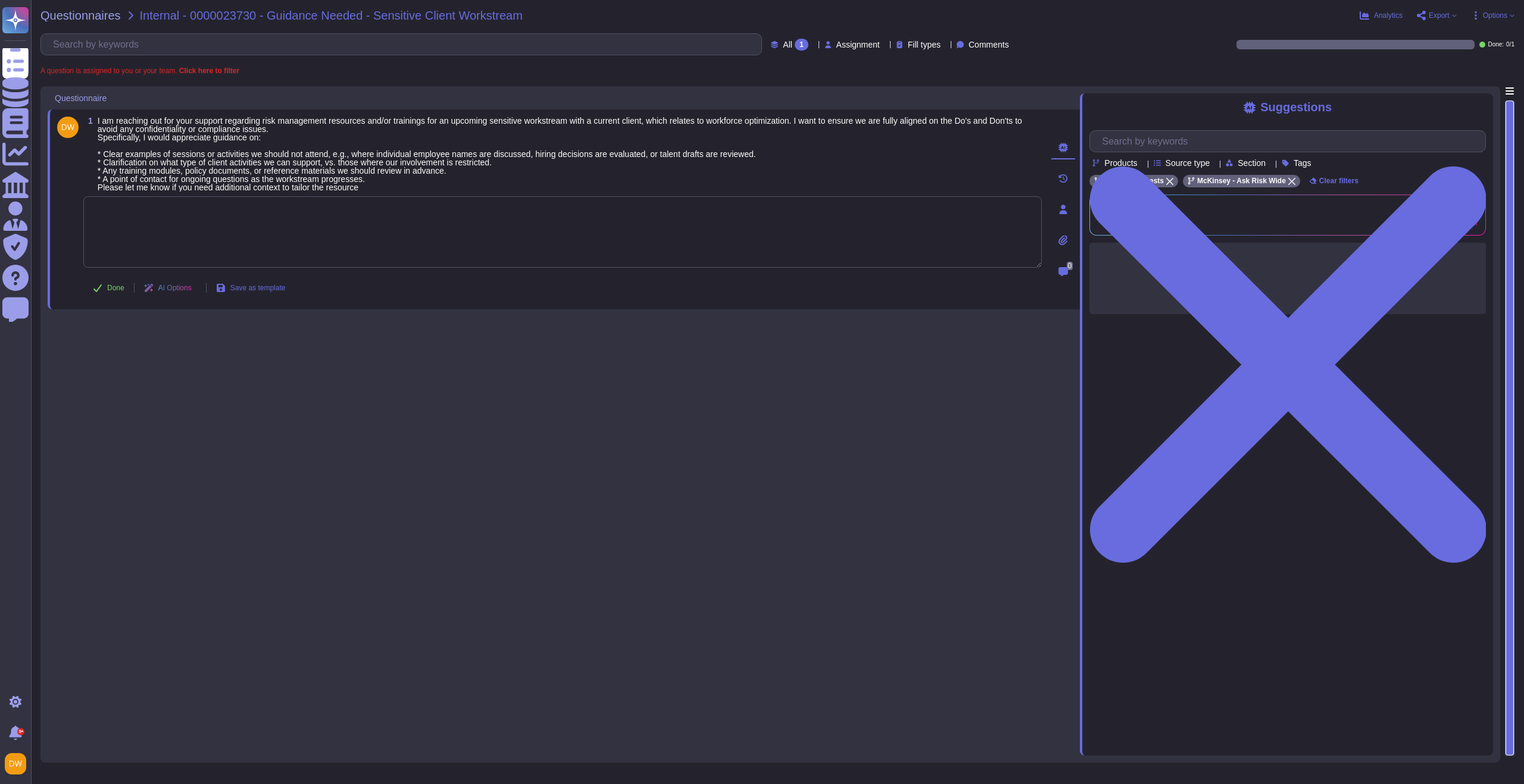
click at [241, 220] on textarea at bounding box center [562, 232] width 959 height 72
paste textarea "For your awareness, I’m sharing the Recruiting Activities CSRC Guidelines and P…"
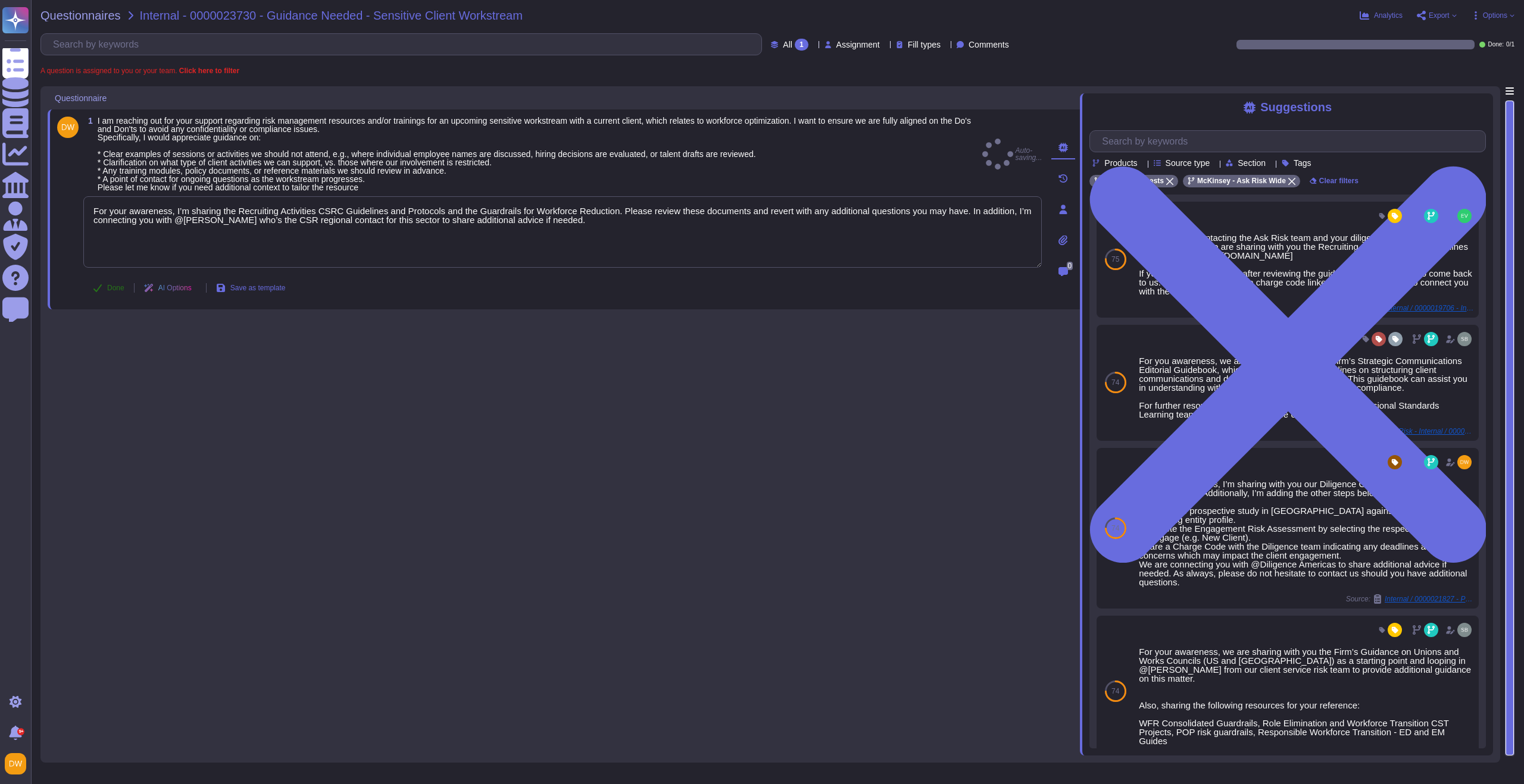
type textarea "For your awareness, I’m sharing the Recruiting Activities CSRC Guidelines and P…"
click at [123, 295] on button "Done" at bounding box center [108, 287] width 51 height 24
click at [88, 17] on span "Questionnaires" at bounding box center [80, 15] width 80 height 12
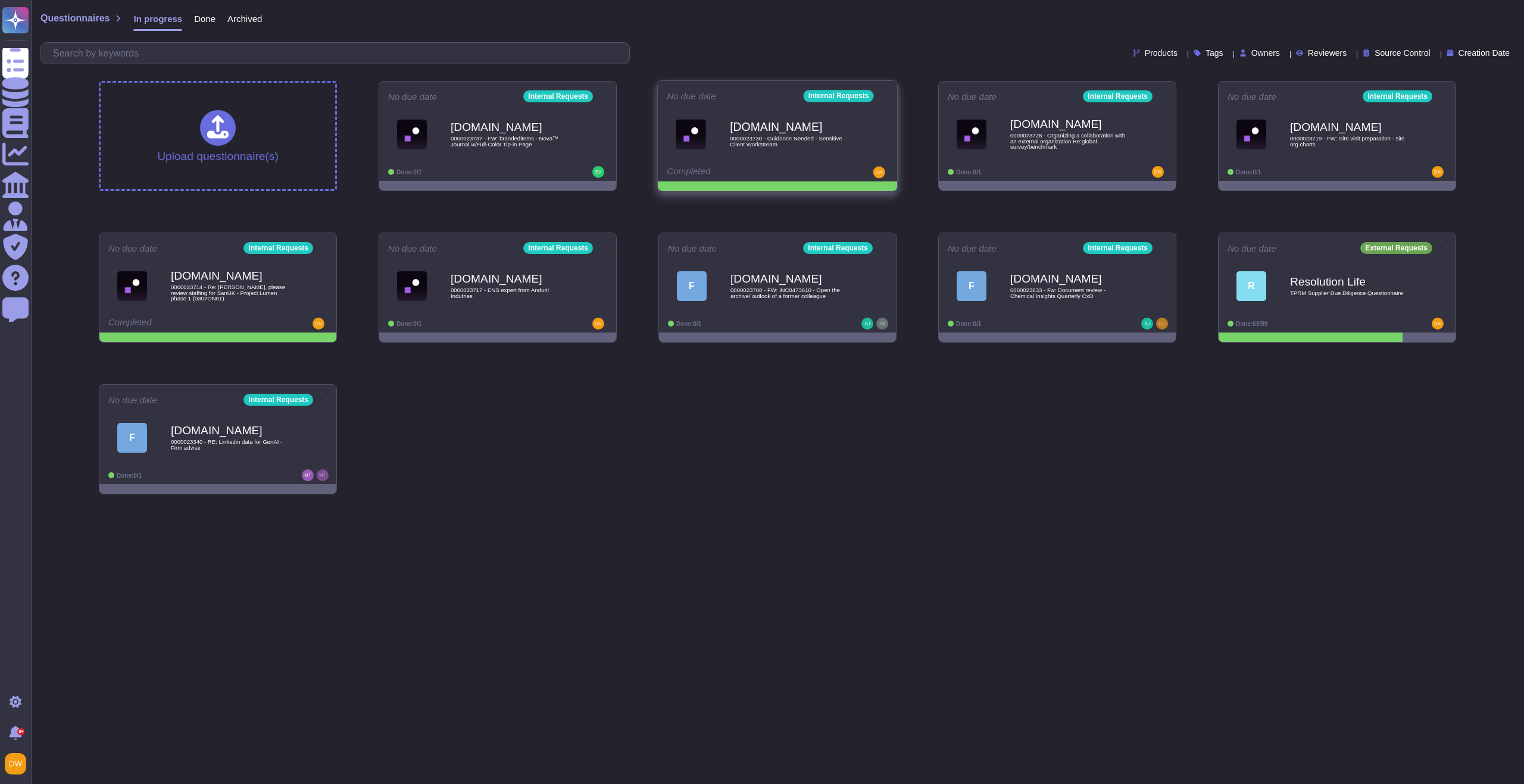
click at [887, 95] on icon at bounding box center [888, 95] width 3 height 1
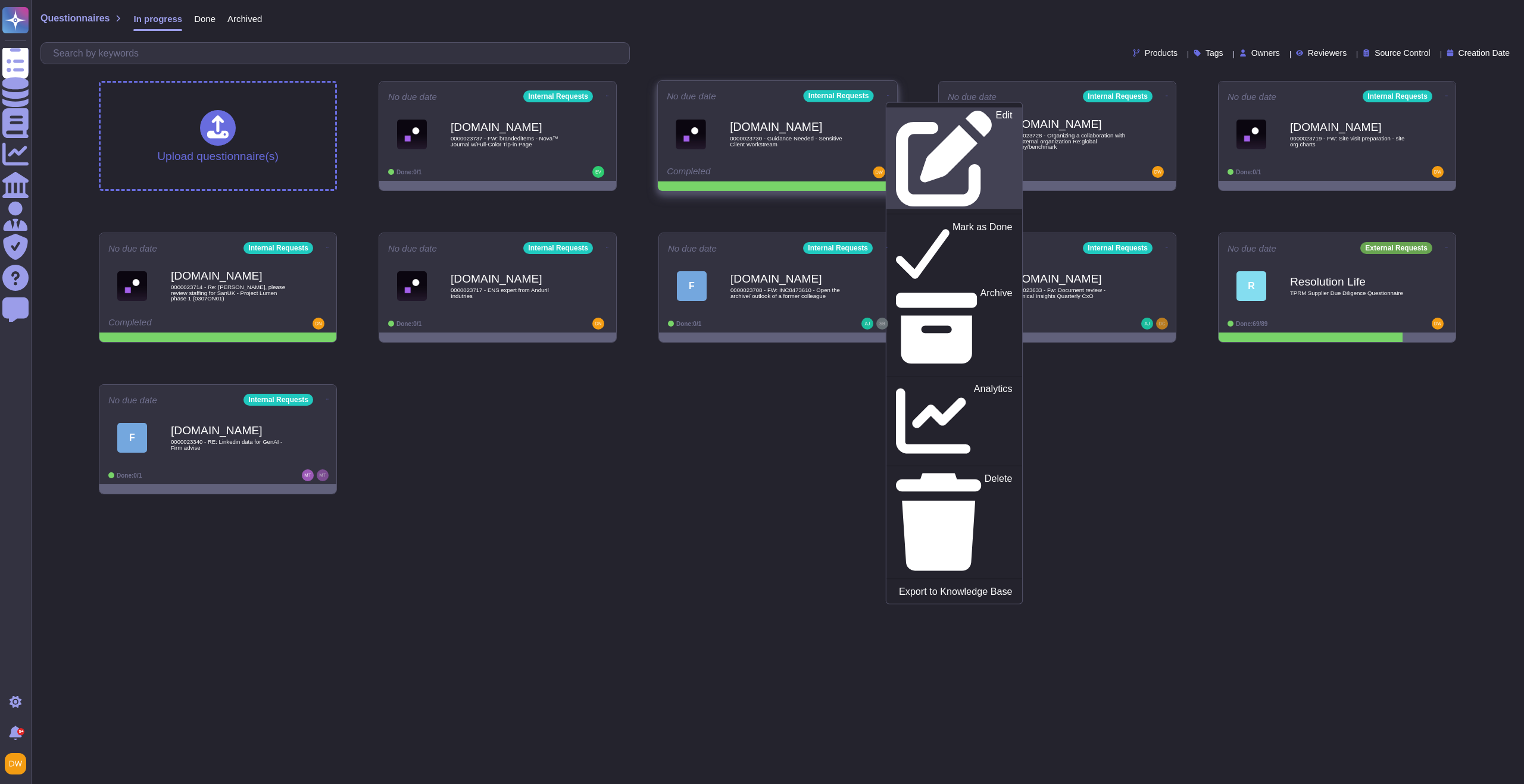
click at [896, 110] on div "Edit" at bounding box center [953, 158] width 116 height 97
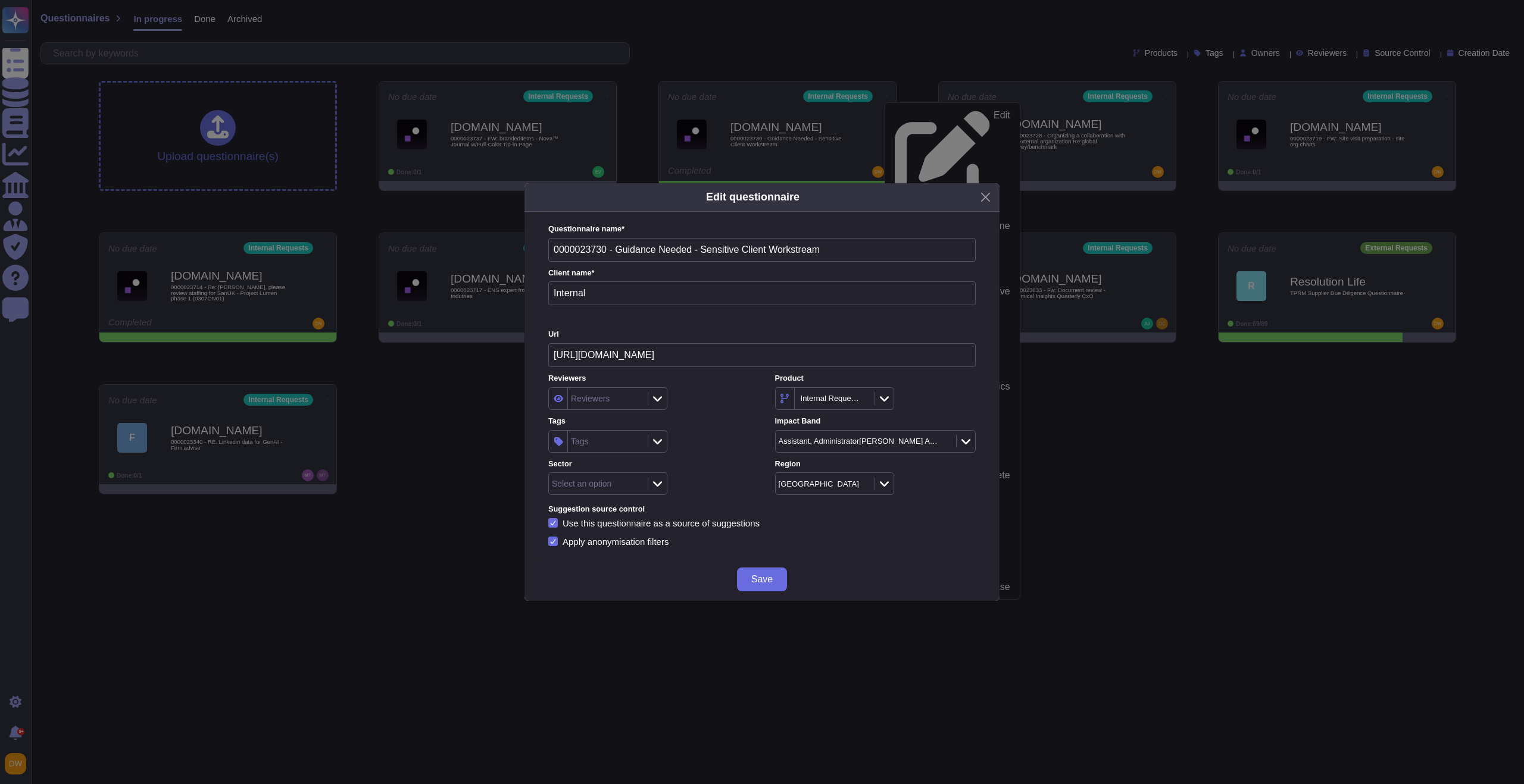
click at [617, 439] on div "Tags" at bounding box center [605, 441] width 76 height 22
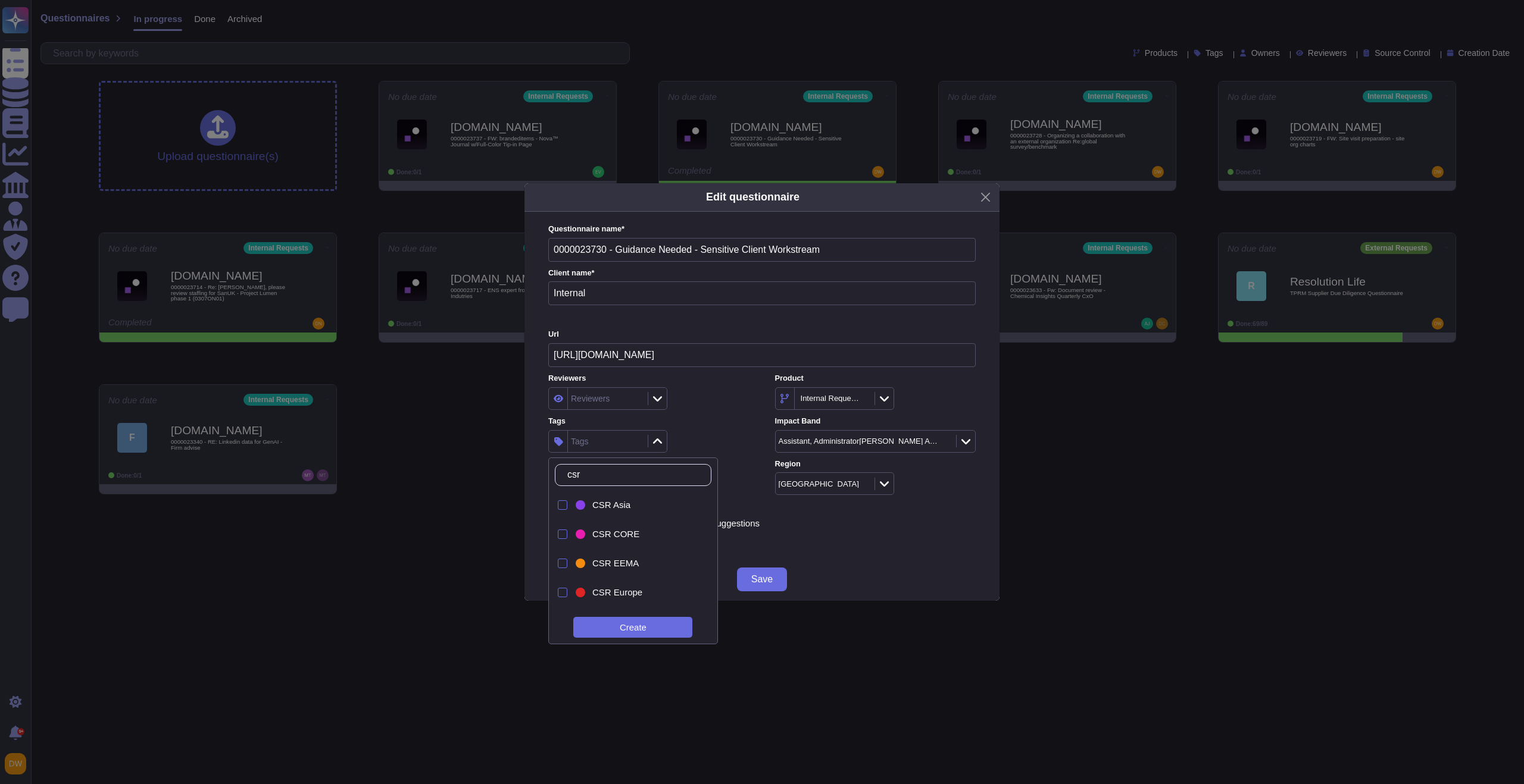
type input "csr"
click at [623, 589] on span "CSR LA" at bounding box center [608, 590] width 32 height 10
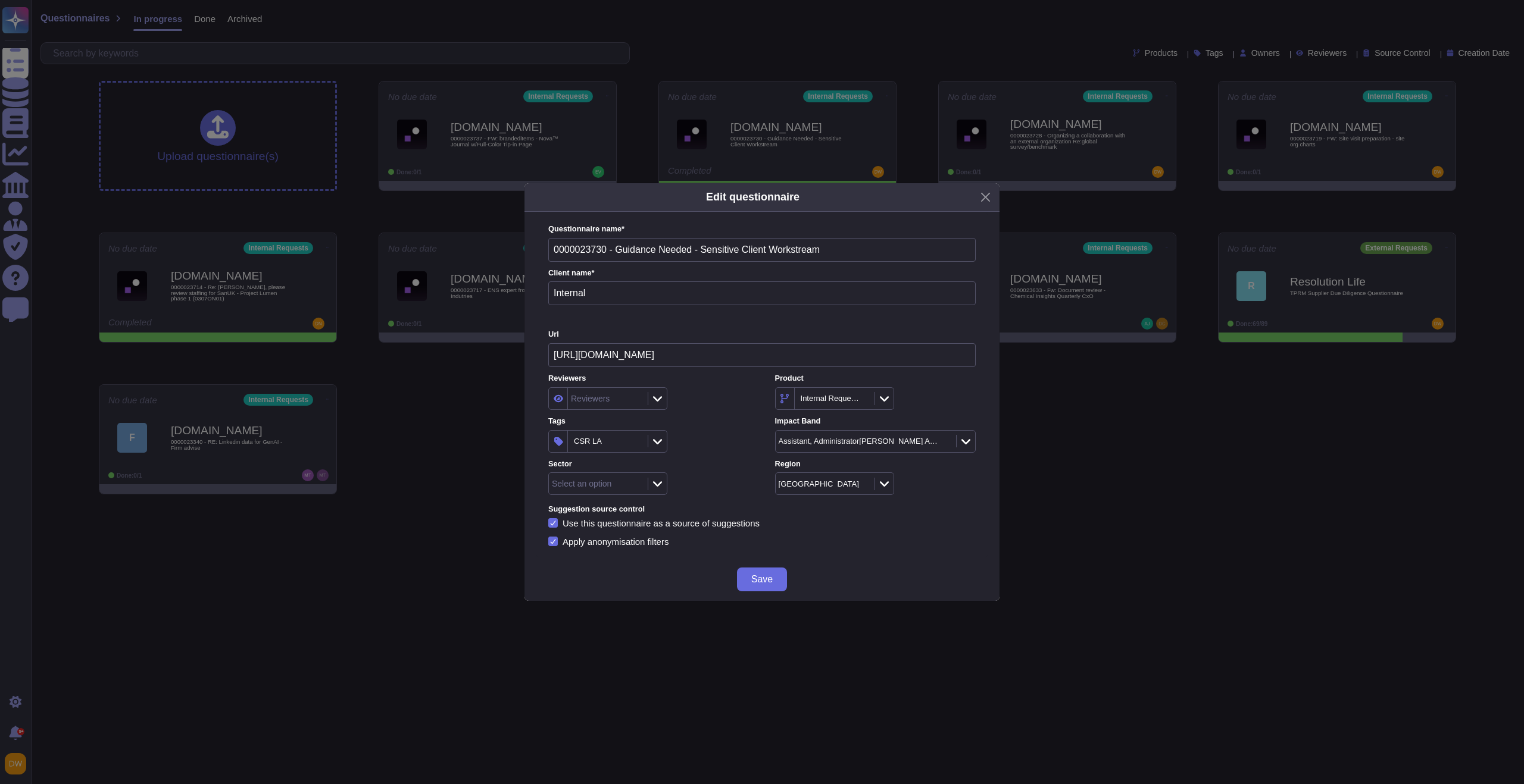
click at [702, 442] on div "CSR LA" at bounding box center [648, 442] width 201 height 23
click at [665, 484] on div at bounding box center [657, 484] width 19 height 13
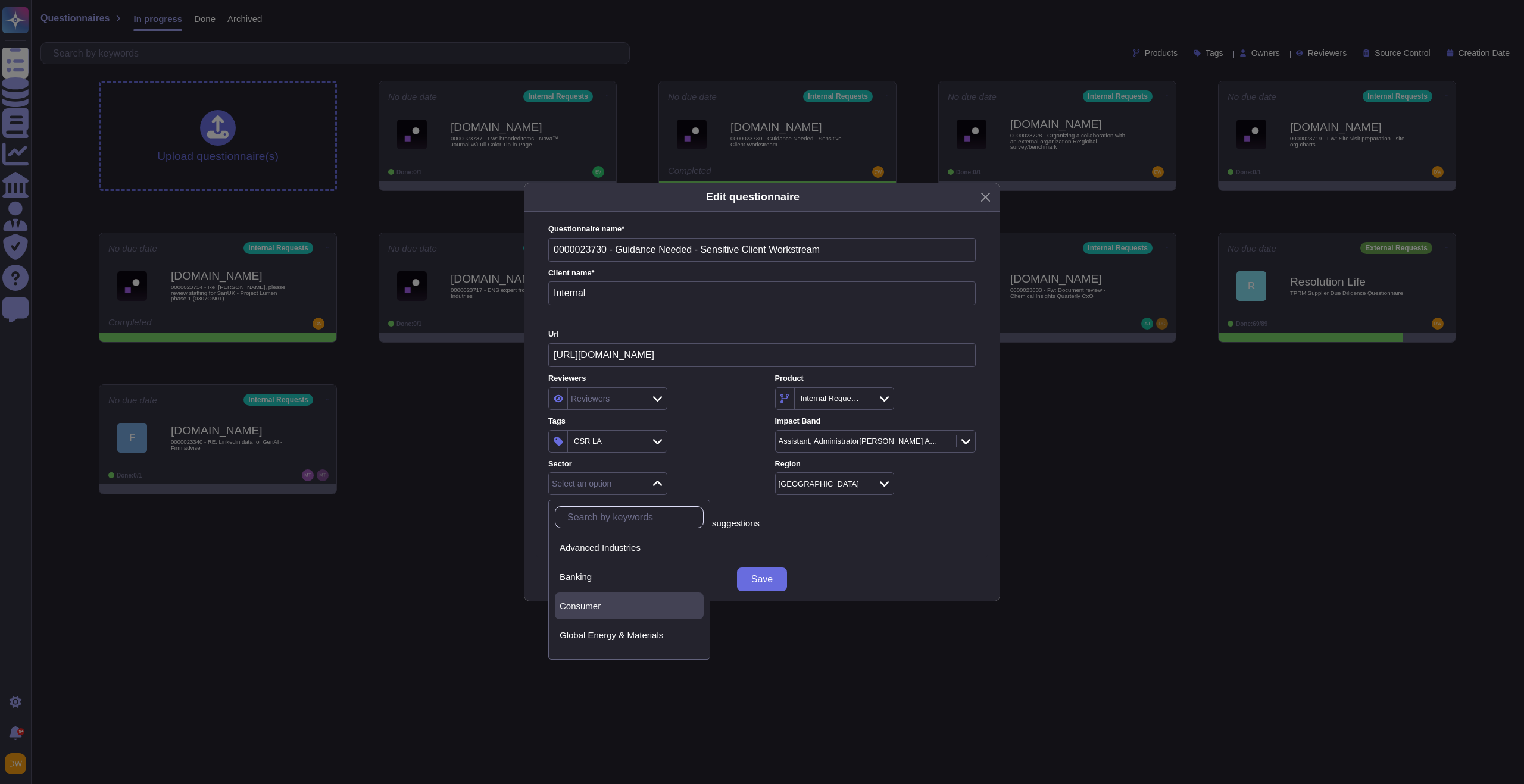
click at [597, 608] on span "Consumer" at bounding box center [581, 606] width 41 height 10
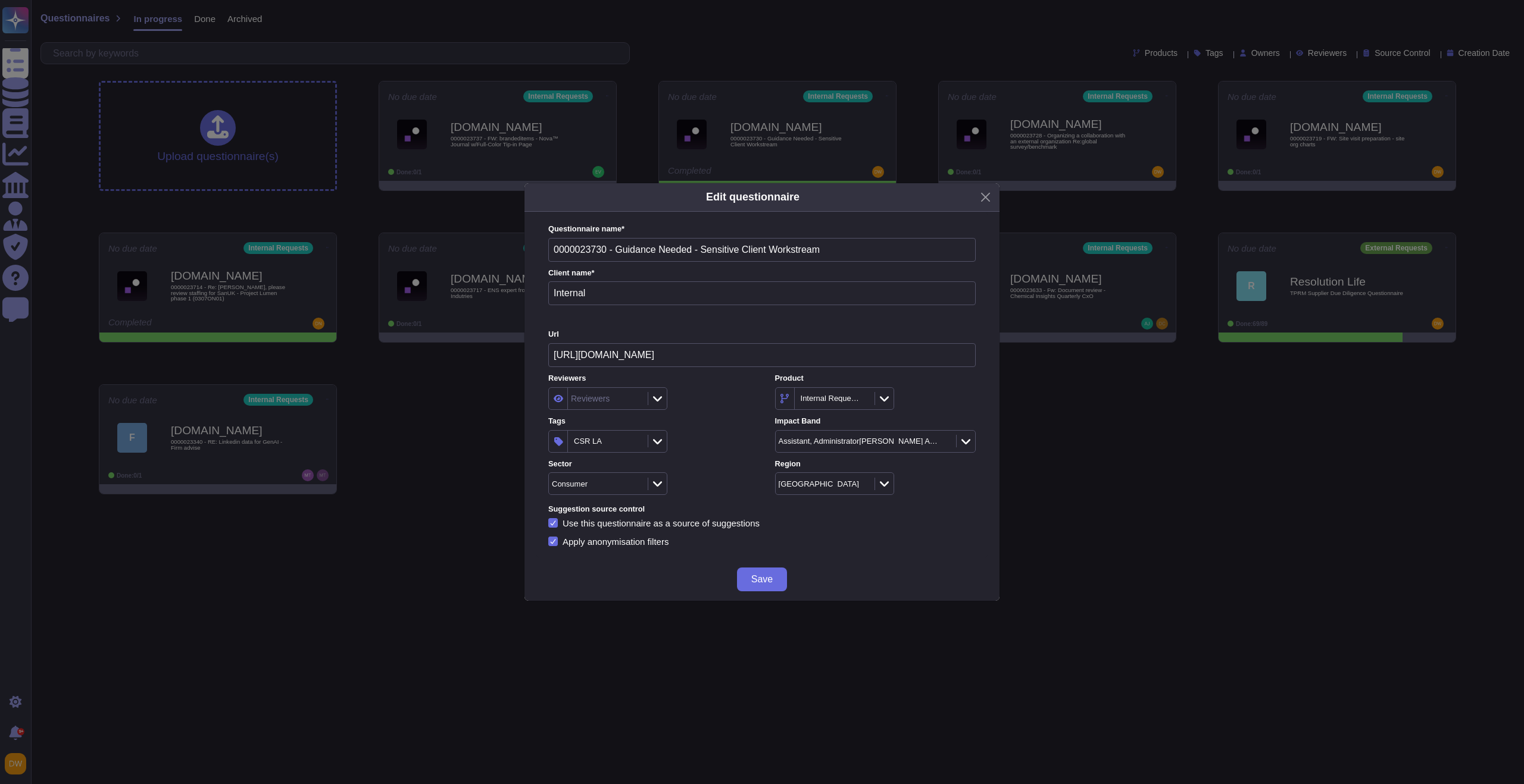
click at [751, 579] on span "Save" at bounding box center [762, 580] width 22 height 9
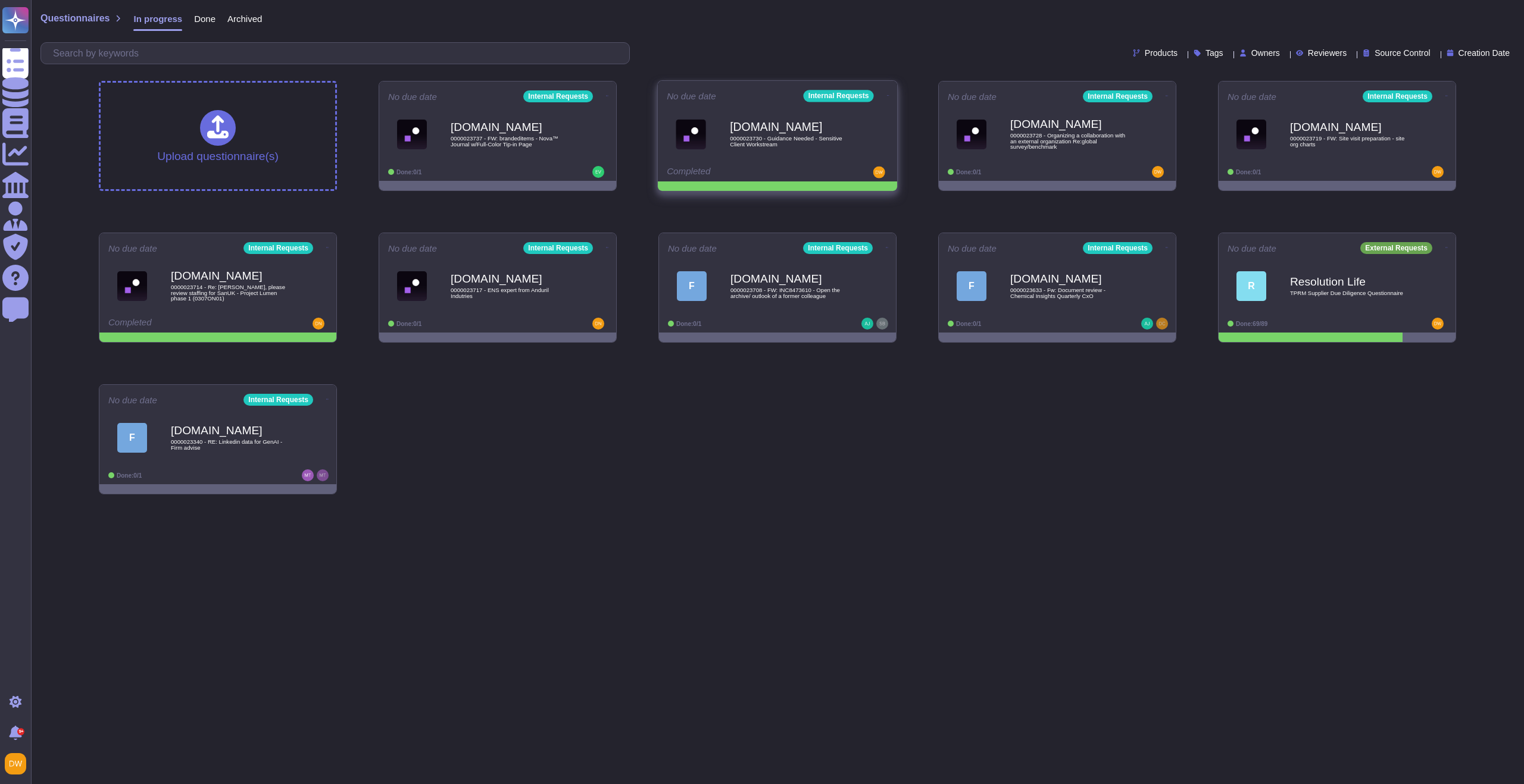
drag, startPoint x: 880, startPoint y: 93, endPoint x: 882, endPoint y: 100, distance: 7.3
click at [887, 94] on icon at bounding box center [888, 95] width 3 height 3
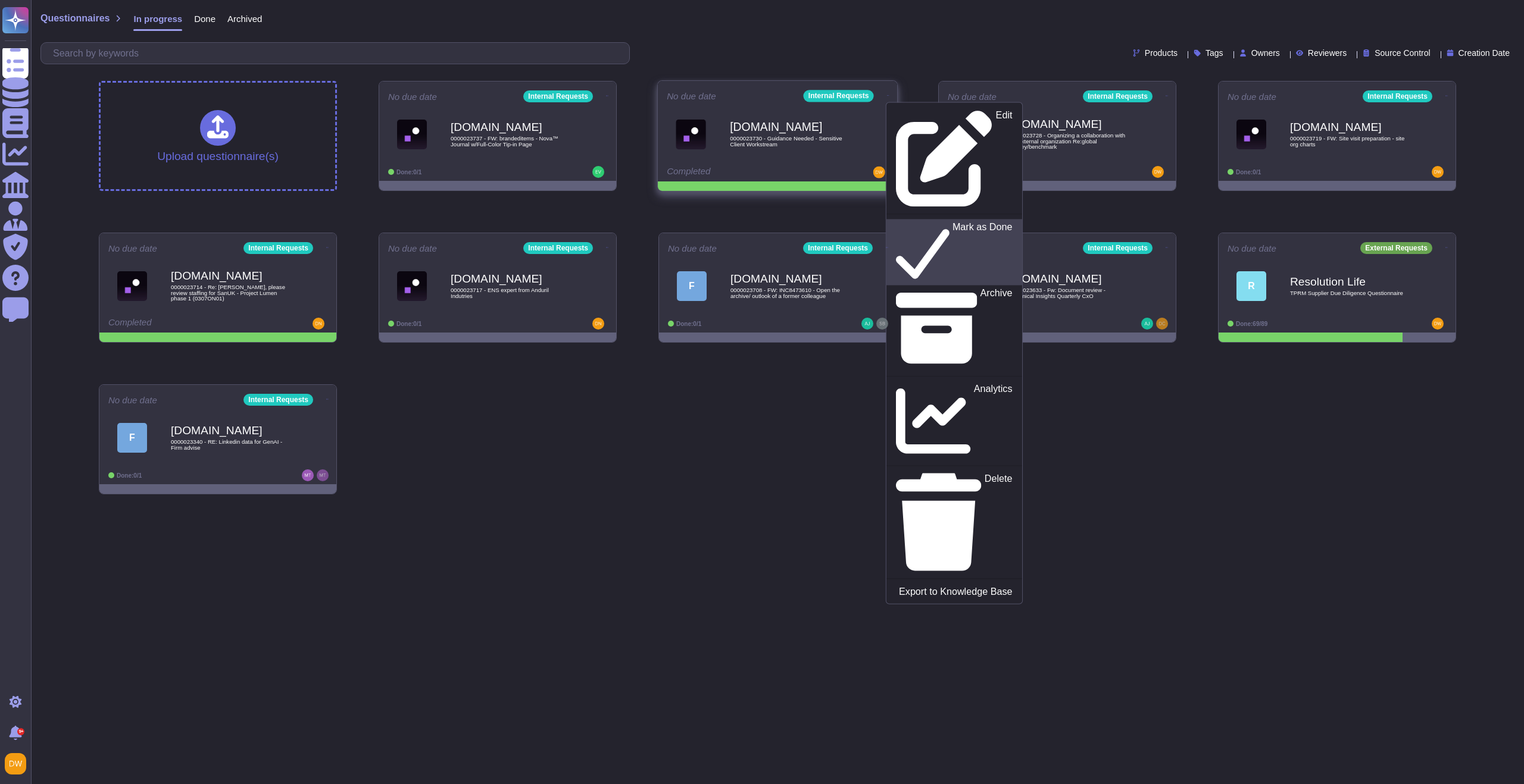
click at [895, 221] on icon at bounding box center [922, 252] width 54 height 61
